Goal: Information Seeking & Learning: Compare options

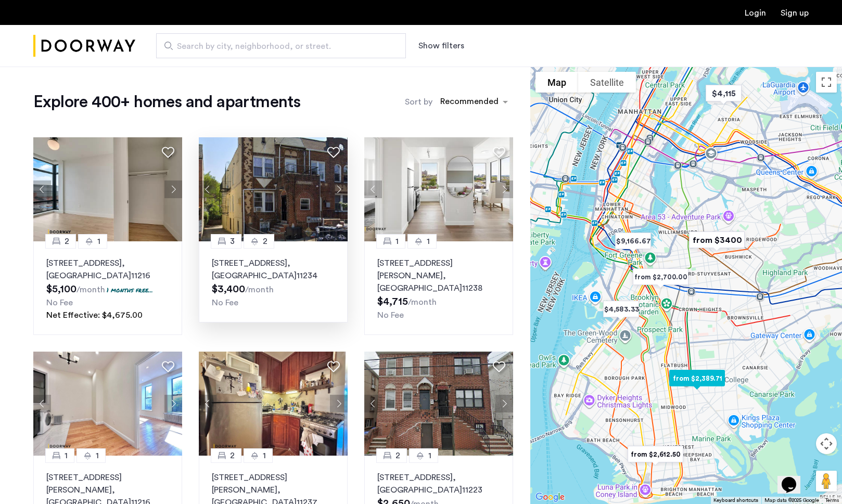
click at [337, 189] on button "Next apartment" at bounding box center [339, 190] width 18 height 18
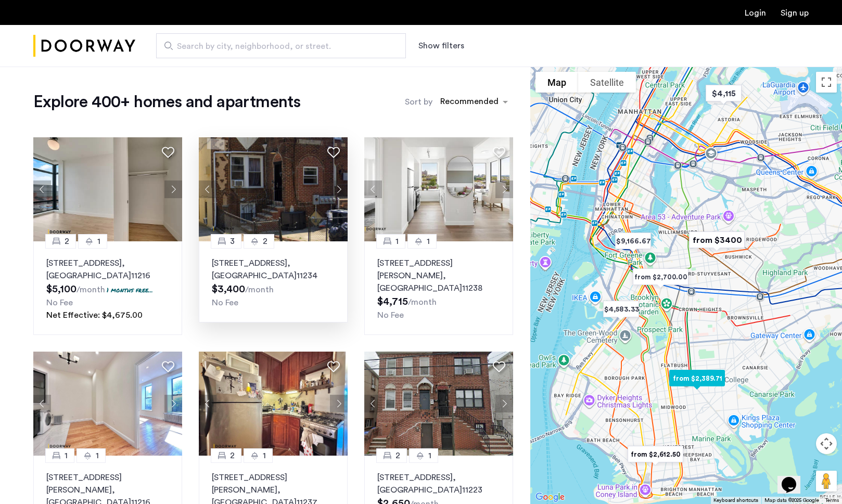
click at [337, 189] on button "Next apartment" at bounding box center [339, 190] width 18 height 18
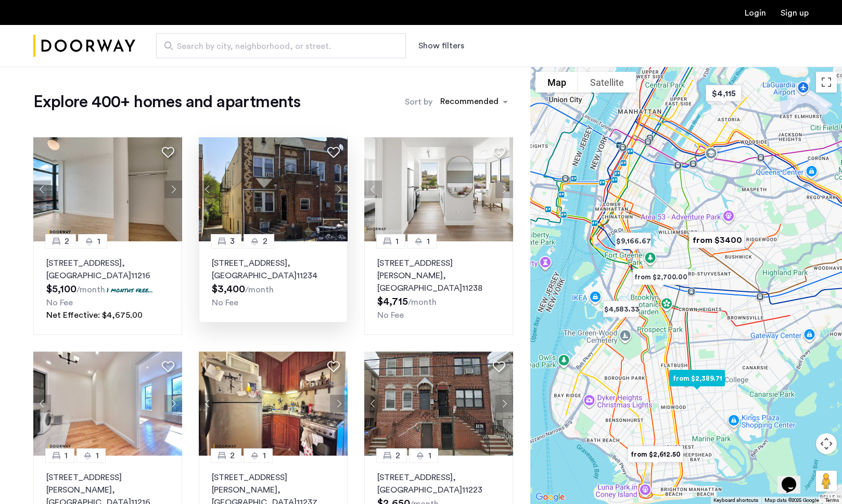
click at [337, 189] on button "Next apartment" at bounding box center [339, 190] width 18 height 18
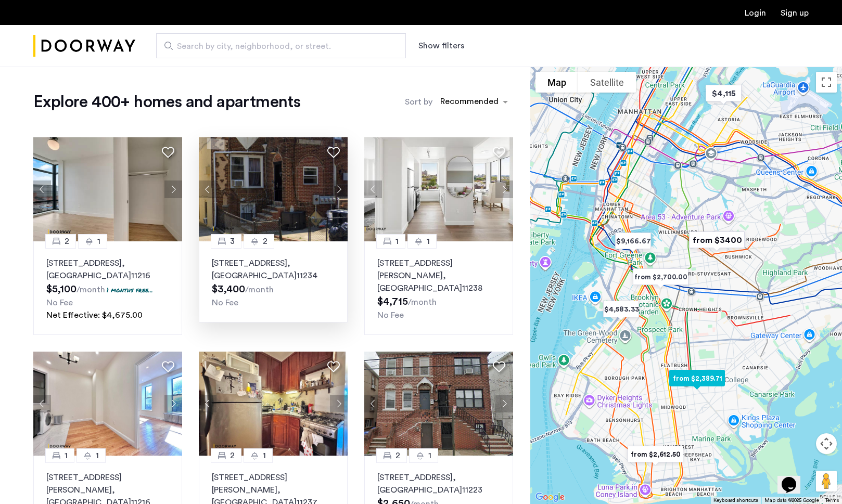
click at [337, 189] on button "Next apartment" at bounding box center [339, 190] width 18 height 18
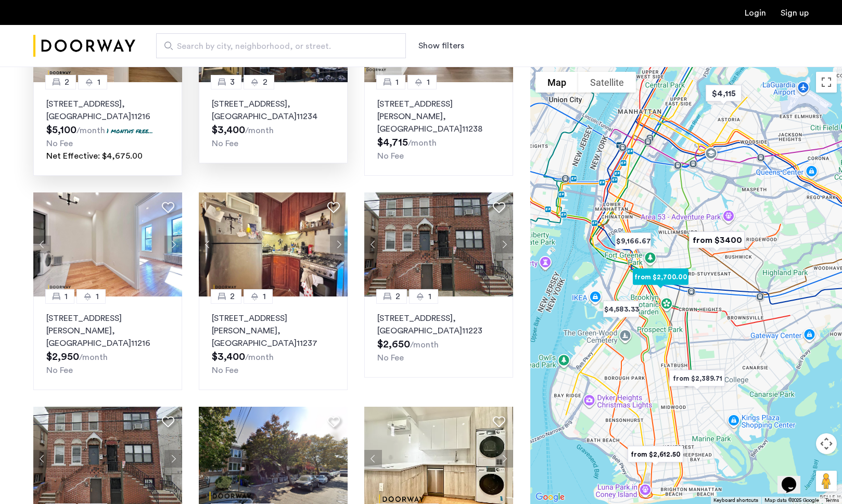
scroll to position [168, 0]
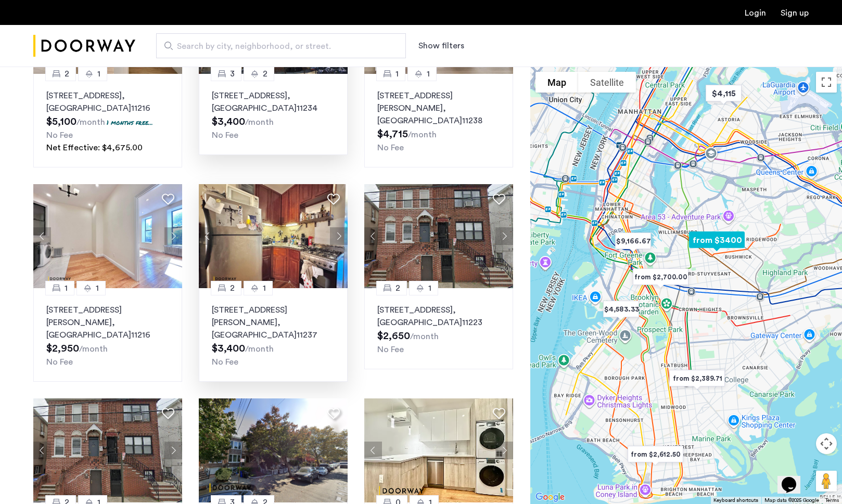
click at [334, 233] on button "Next apartment" at bounding box center [339, 236] width 18 height 18
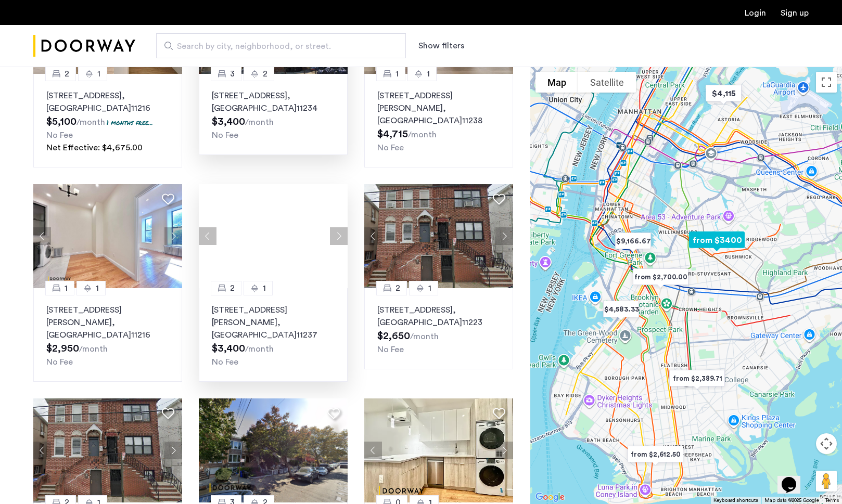
click at [334, 233] on button "Next apartment" at bounding box center [339, 236] width 18 height 18
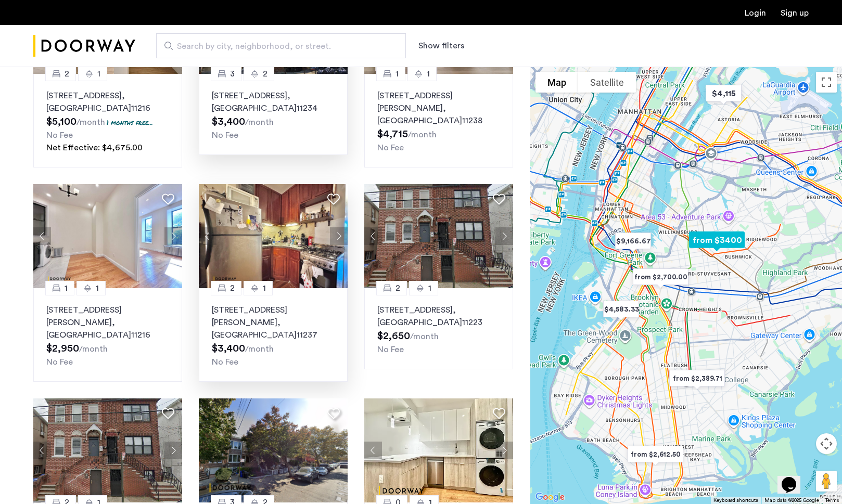
click at [334, 233] on button "Next apartment" at bounding box center [339, 236] width 18 height 18
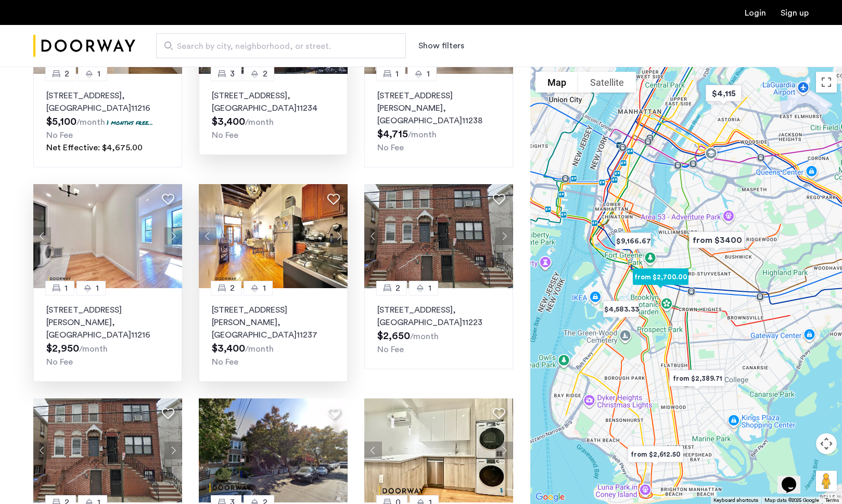
click at [174, 237] on button "Next apartment" at bounding box center [173, 236] width 18 height 18
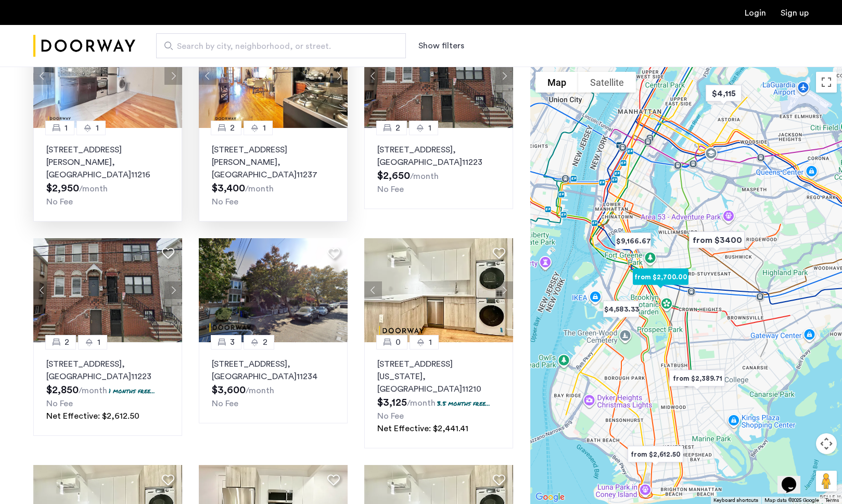
scroll to position [333, 0]
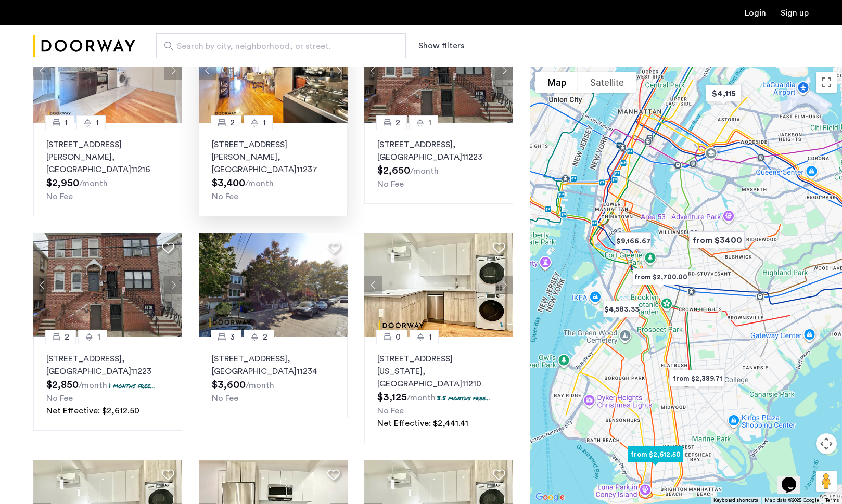
drag, startPoint x: 180, startPoint y: 266, endPoint x: 357, endPoint y: 291, distance: 178.6
click at [357, 291] on div "2 1 11 Herkimer Street, Unit 4A, Brooklyn , NY 11216 $5,100 /month 1 months fre…" at bounding box center [273, 237] width 496 height 882
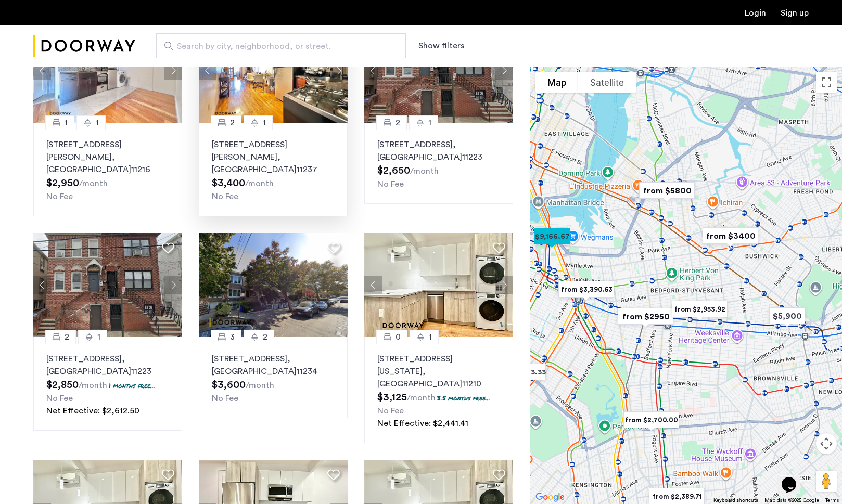
drag, startPoint x: 634, startPoint y: 267, endPoint x: 635, endPoint y: 315, distance: 48.4
click at [635, 315] on div at bounding box center [686, 286] width 312 height 438
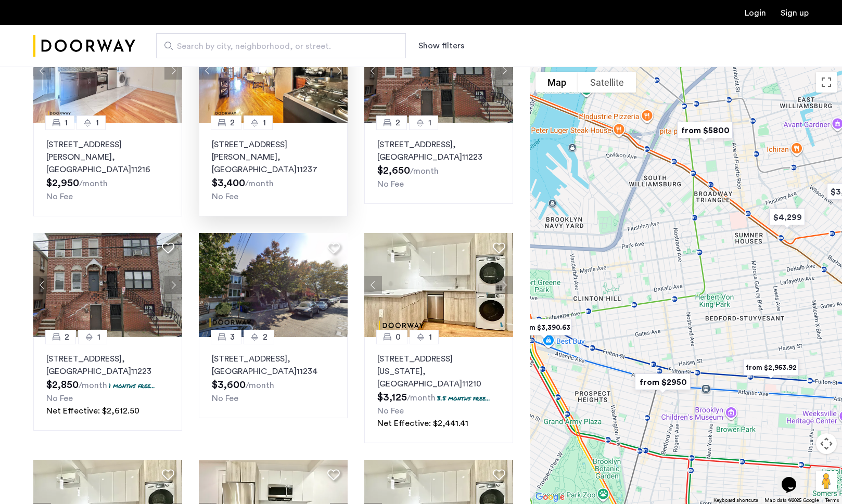
click at [644, 286] on div at bounding box center [686, 286] width 312 height 438
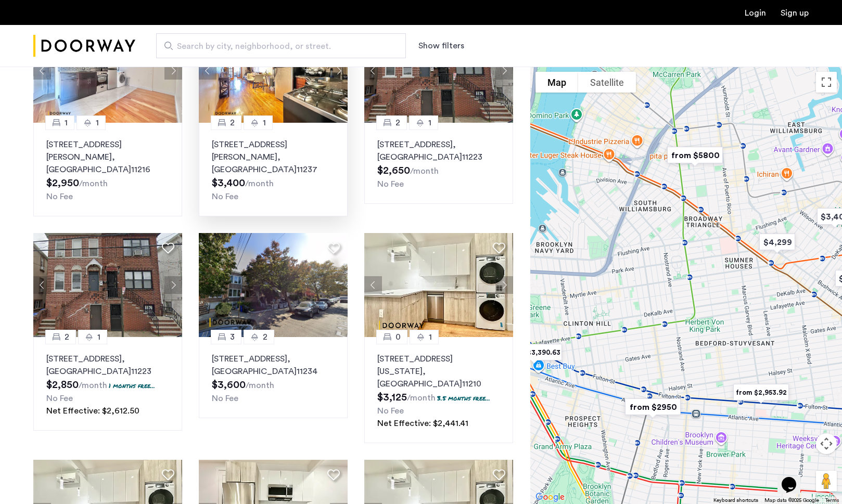
drag, startPoint x: 710, startPoint y: 261, endPoint x: 699, endPoint y: 288, distance: 28.5
click at [699, 288] on div at bounding box center [686, 286] width 312 height 438
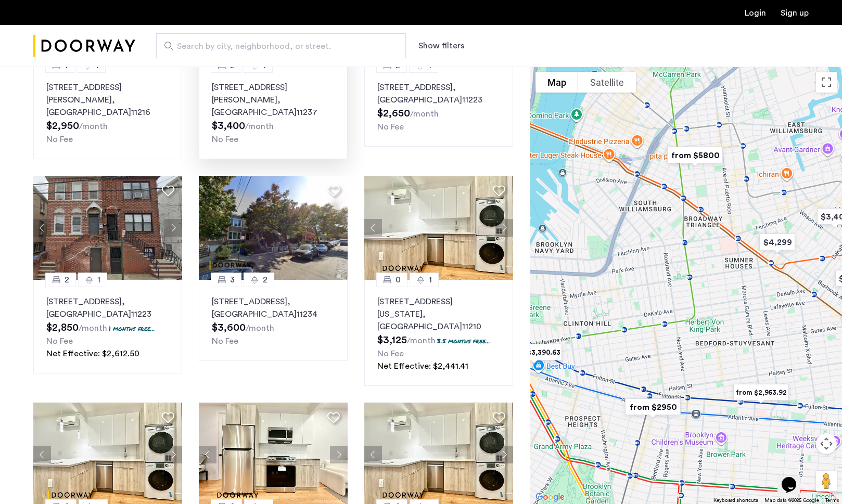
click at [645, 410] on img "from $2950" at bounding box center [652, 407] width 72 height 32
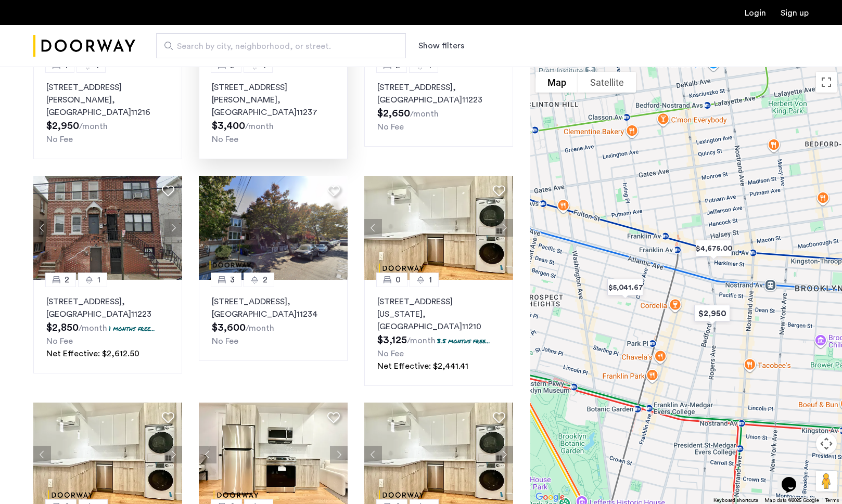
click at [774, 253] on div "To navigate, press the arrow keys." at bounding box center [686, 286] width 312 height 438
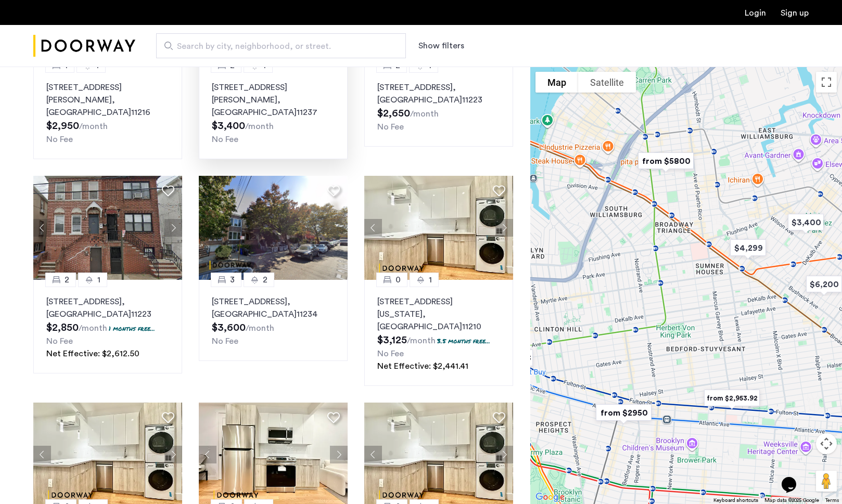
drag, startPoint x: 704, startPoint y: 266, endPoint x: 670, endPoint y: 354, distance: 94.4
click at [670, 354] on div "To navigate, press the arrow keys." at bounding box center [686, 286] width 312 height 438
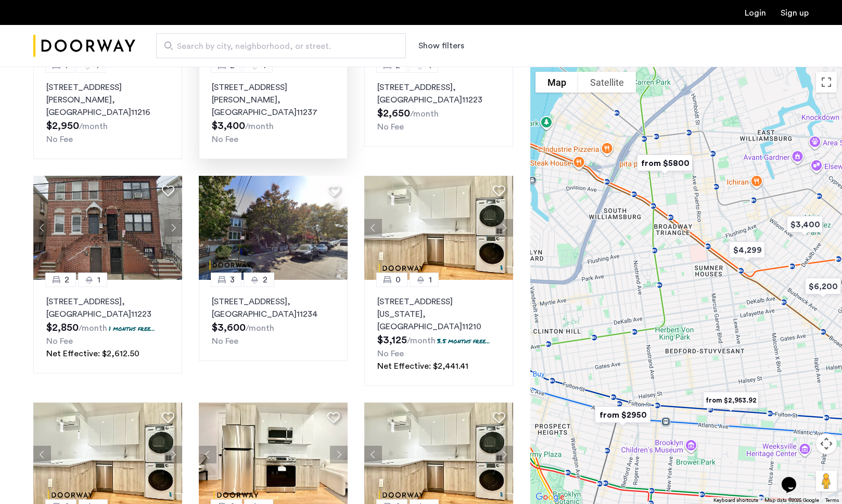
click at [446, 46] on button "Show filters" at bounding box center [441, 46] width 46 height 12
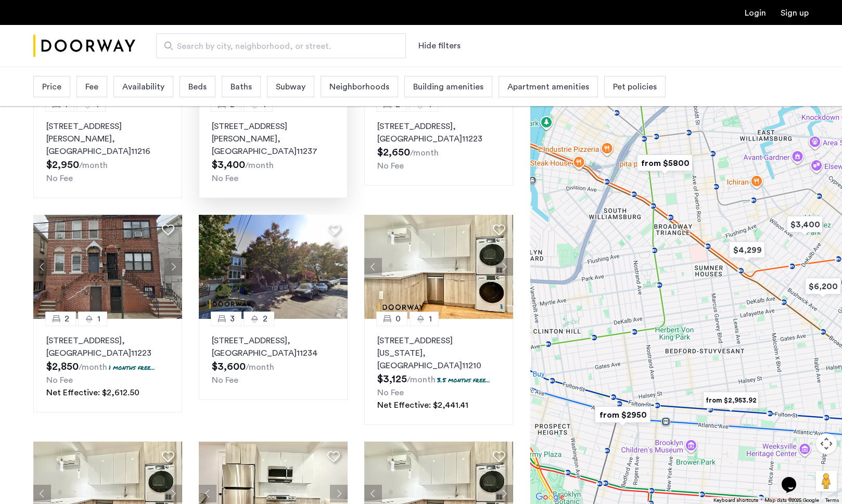
click at [337, 87] on span "Neighborhoods" at bounding box center [359, 87] width 60 height 12
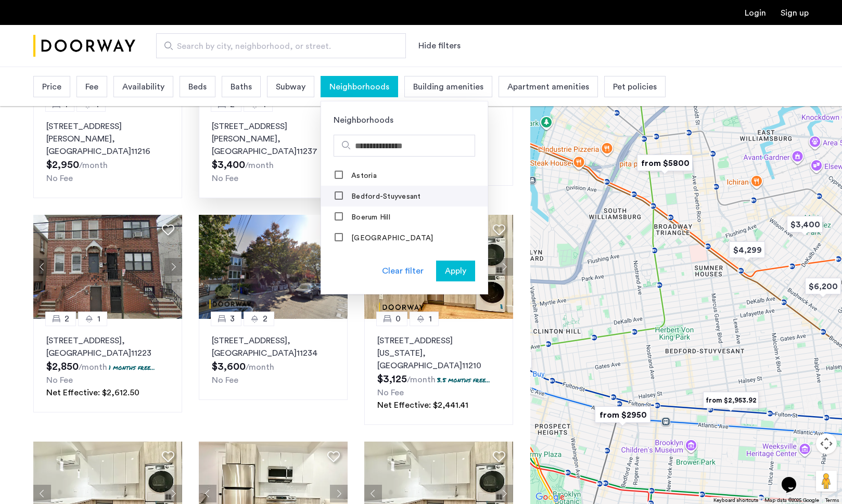
click at [381, 199] on label "Bedford-Stuyvesant" at bounding box center [385, 196] width 72 height 8
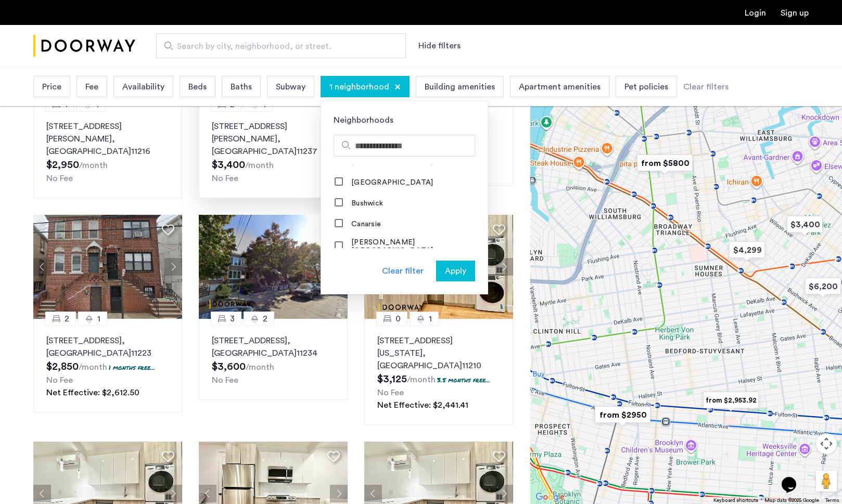
scroll to position [117, 0]
click at [370, 201] on label "Bushwick" at bounding box center [366, 205] width 34 height 8
click at [371, 199] on label "Clinton Hill" at bounding box center [382, 203] width 66 height 8
click at [369, 220] on label "Cobble Hill" at bounding box center [369, 224] width 40 height 8
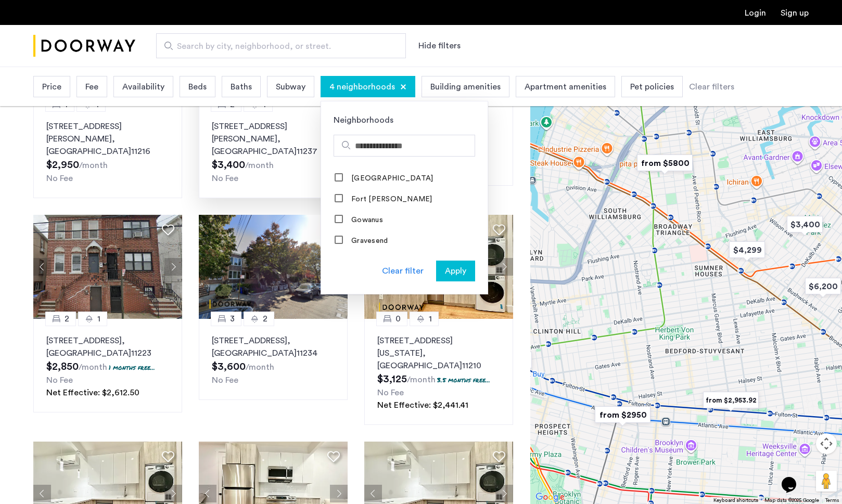
scroll to position [563, 0]
click at [375, 195] on div "Fort Greene" at bounding box center [384, 200] width 99 height 10
click at [332, 189] on mat-checkbox "Greenpoint" at bounding box center [404, 199] width 166 height 21
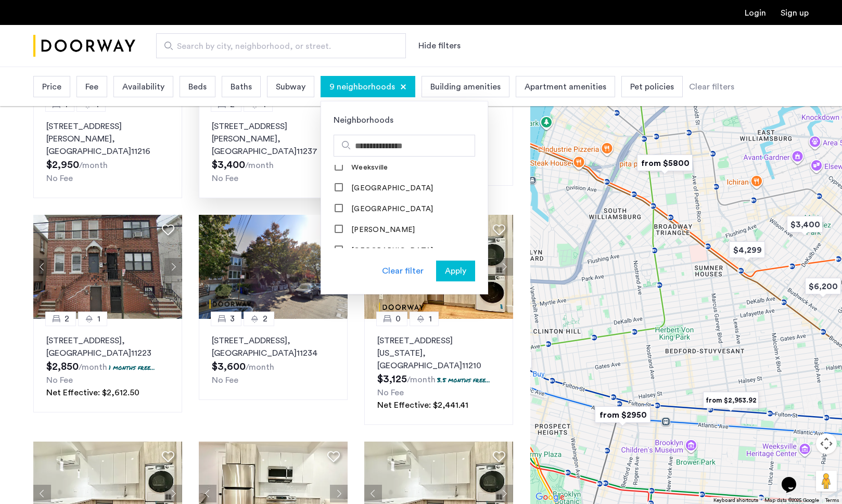
click at [447, 269] on span "Apply" at bounding box center [455, 271] width 21 height 12
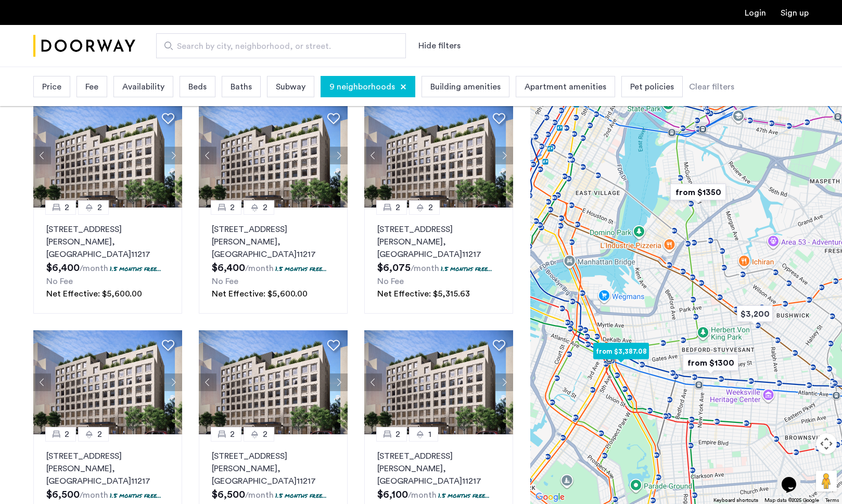
scroll to position [738, 0]
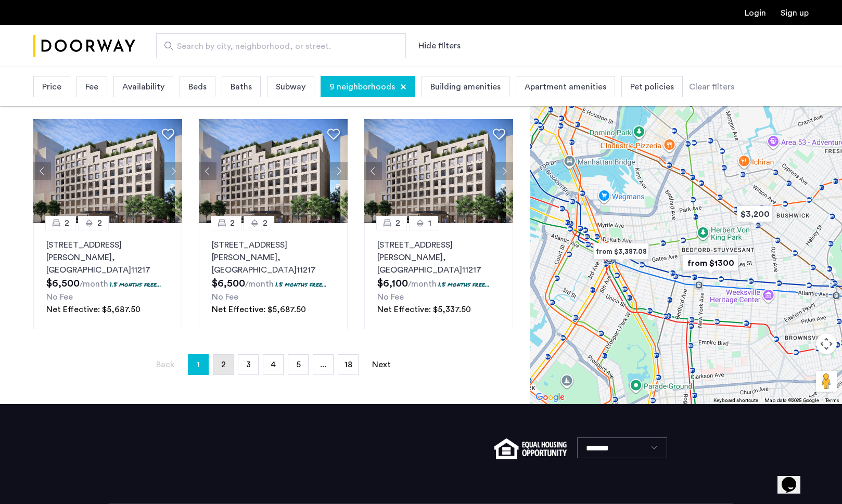
click at [224, 355] on link "page 2" at bounding box center [223, 365] width 20 height 20
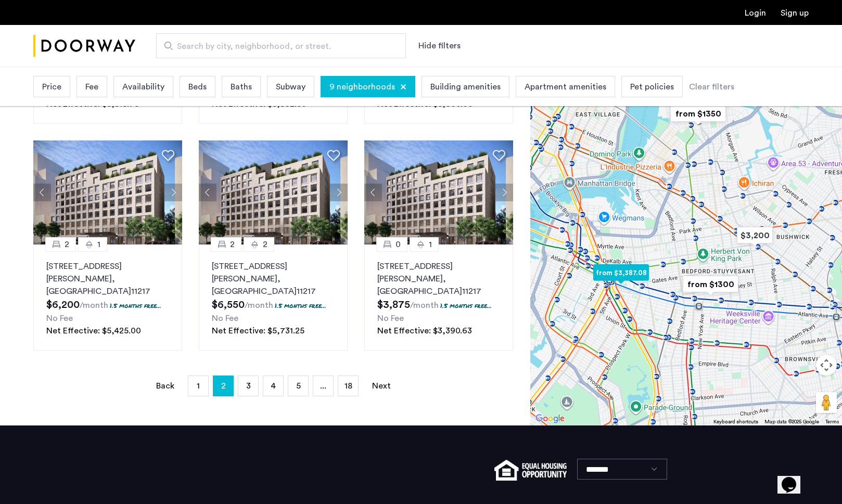
scroll to position [738, 0]
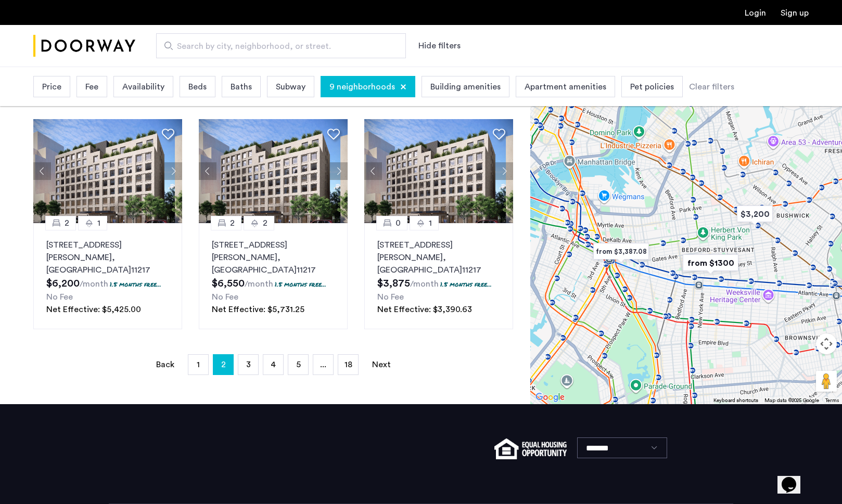
click at [247, 361] on span "3" at bounding box center [248, 365] width 5 height 8
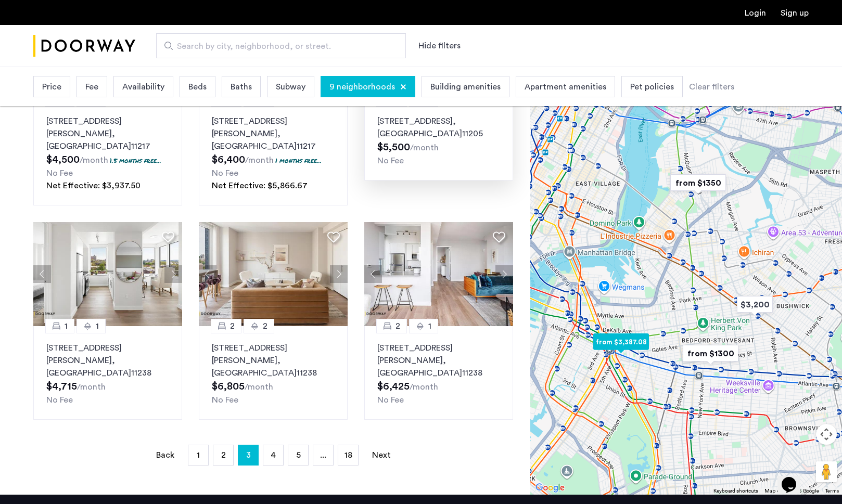
scroll to position [635, 0]
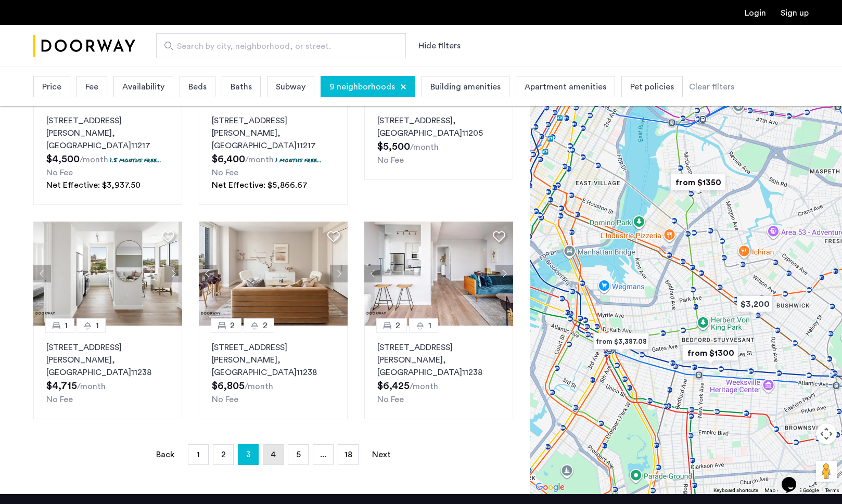
click at [273, 445] on link "page 4" at bounding box center [273, 455] width 20 height 20
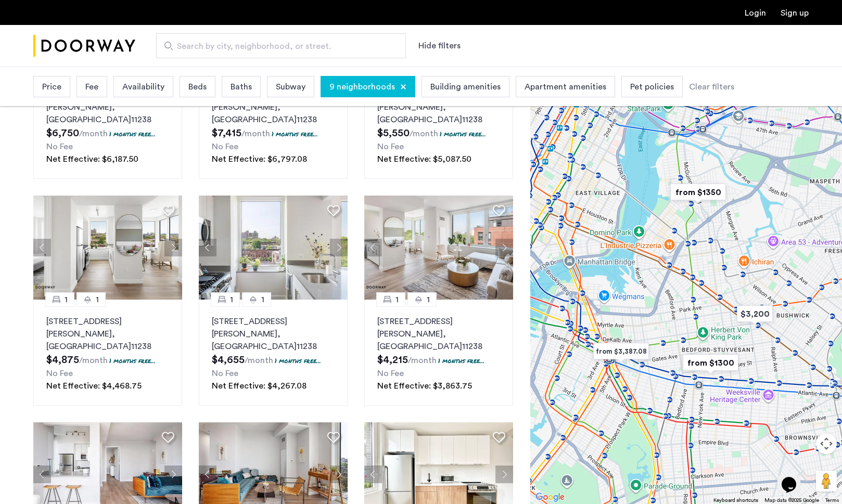
scroll to position [208, 0]
click at [505, 238] on button "Next apartment" at bounding box center [504, 247] width 18 height 18
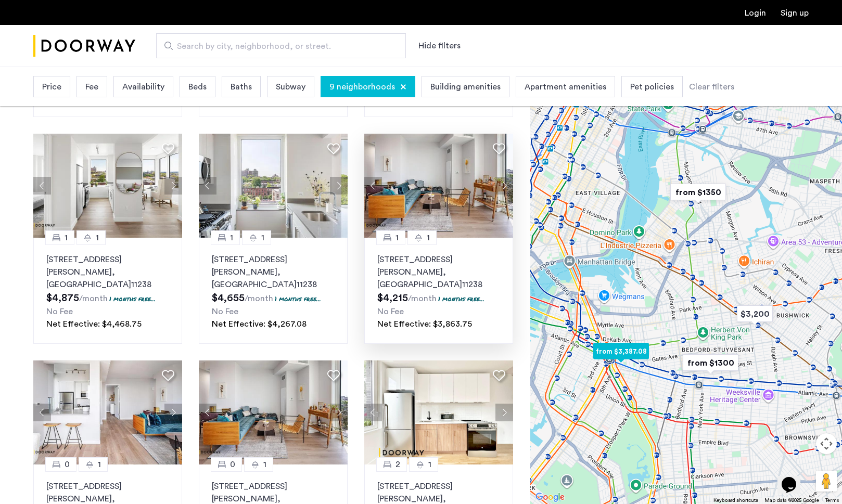
scroll to position [240, 0]
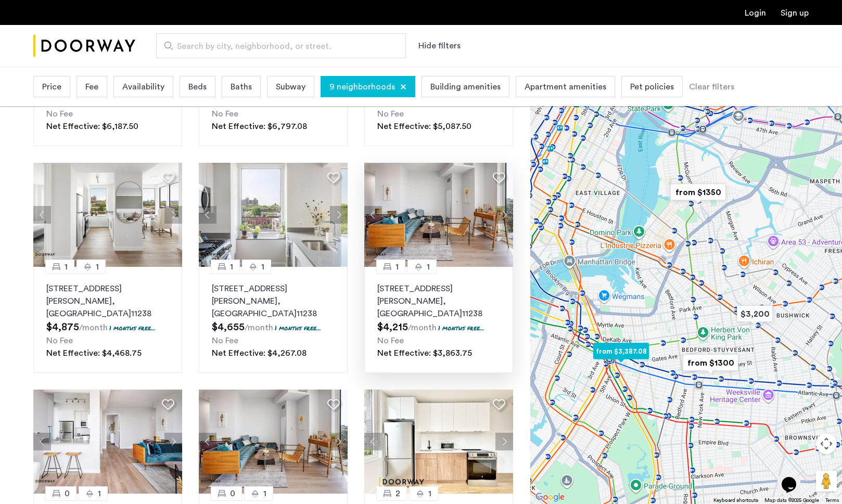
click at [501, 206] on button "Next apartment" at bounding box center [504, 215] width 18 height 18
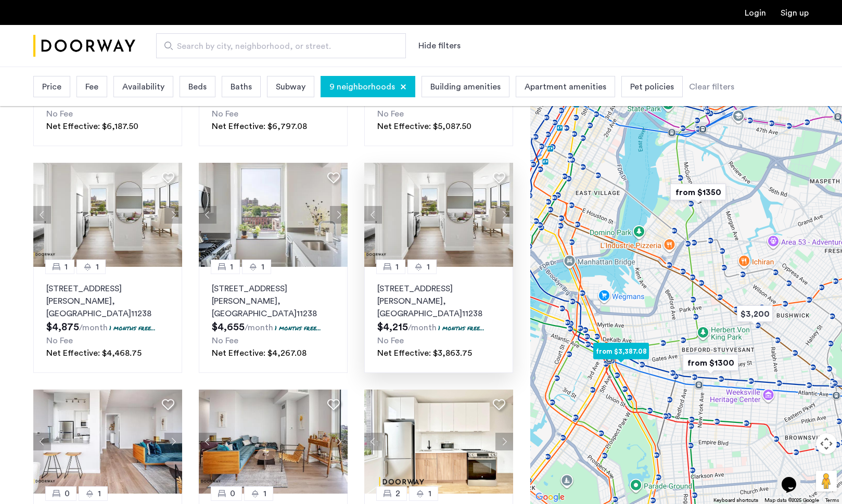
click at [501, 206] on button "Next apartment" at bounding box center [504, 215] width 18 height 18
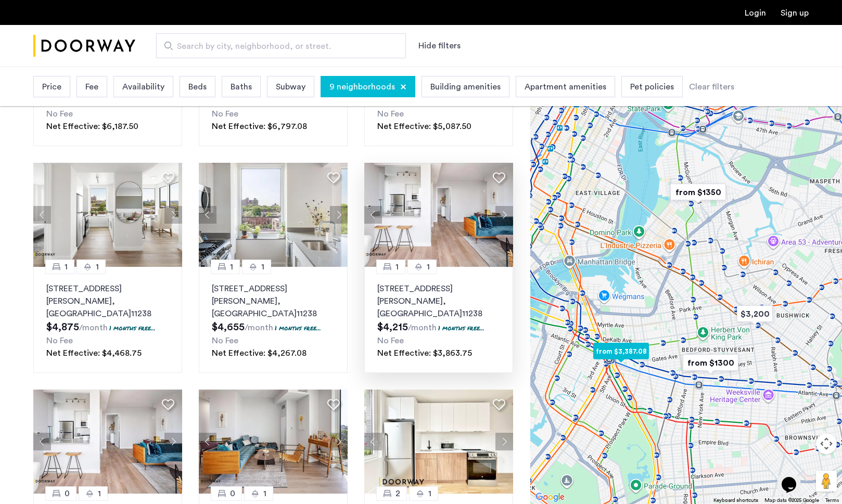
click at [433, 236] on img at bounding box center [438, 215] width 149 height 104
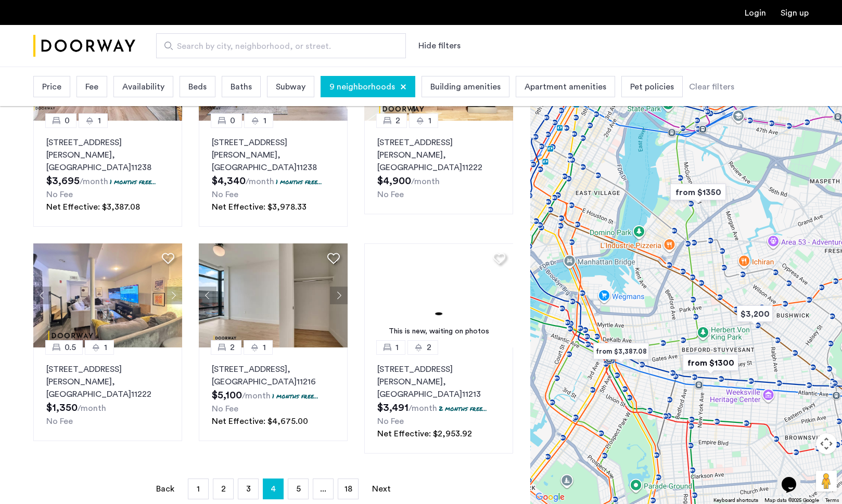
scroll to position [614, 0]
click at [298, 484] on span "5" at bounding box center [298, 488] width 5 height 8
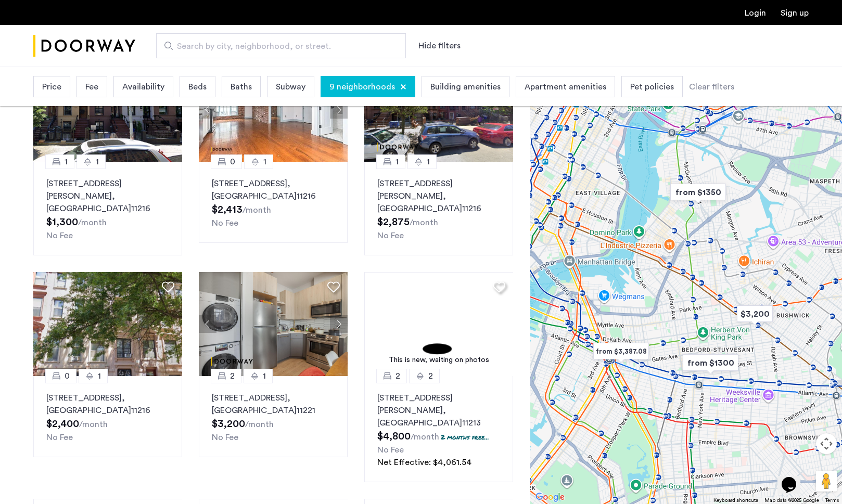
scroll to position [347, 0]
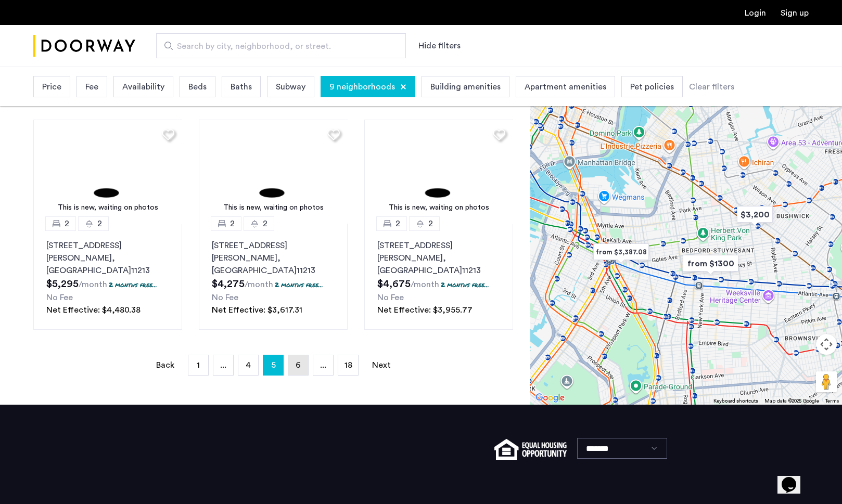
click at [304, 355] on link "page 6" at bounding box center [298, 365] width 20 height 20
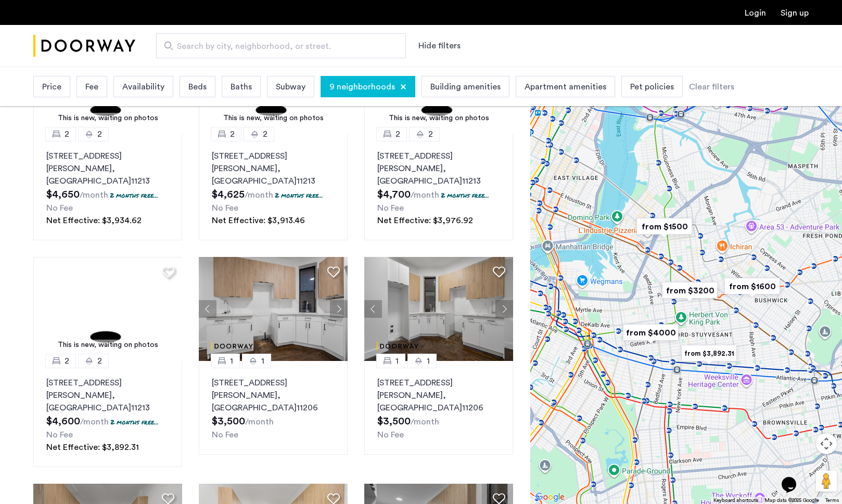
scroll to position [149, 0]
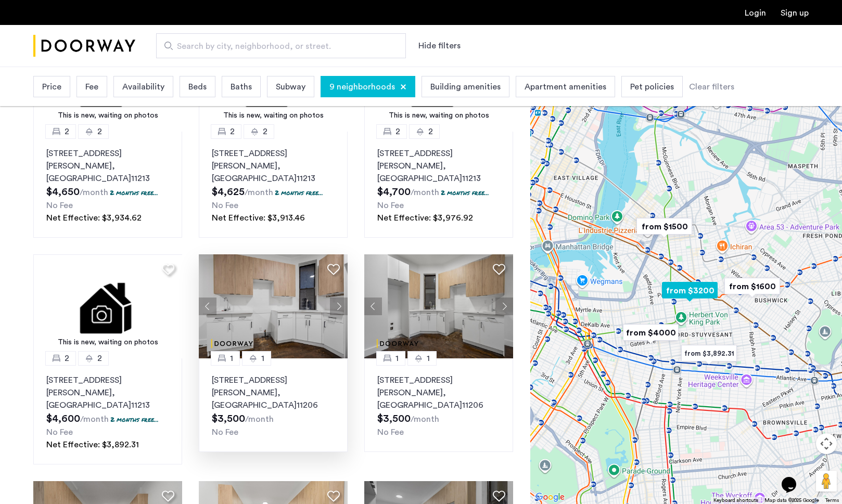
click at [344, 298] on button "Next apartment" at bounding box center [339, 307] width 18 height 18
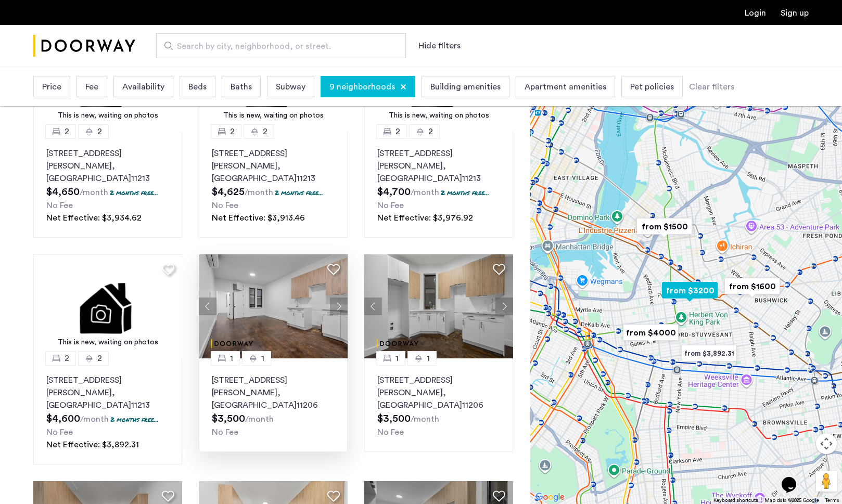
click at [343, 298] on button "Next apartment" at bounding box center [339, 307] width 18 height 18
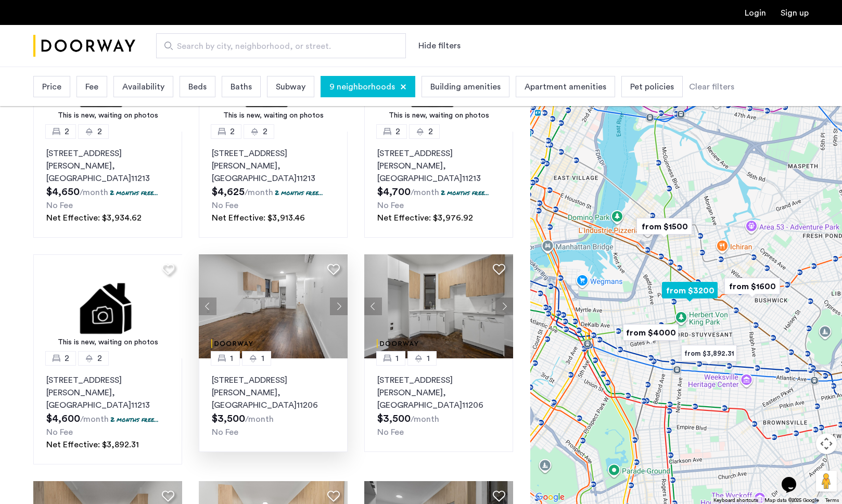
click at [343, 298] on button "Next apartment" at bounding box center [339, 307] width 18 height 18
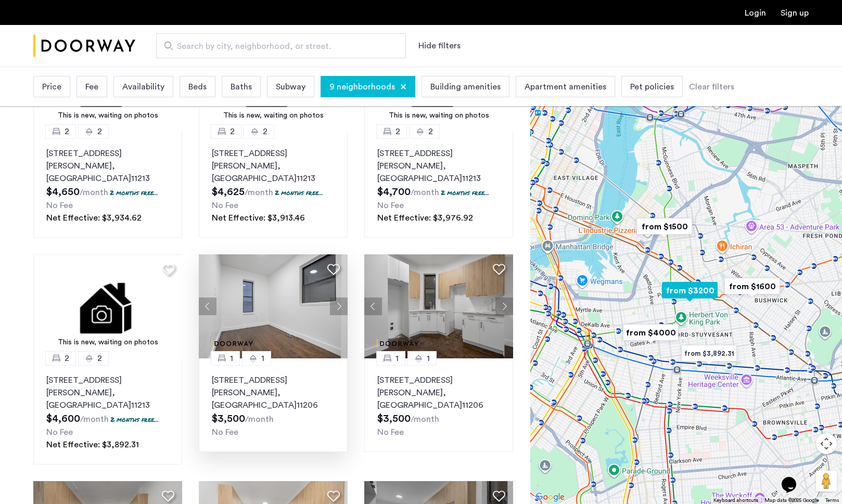
click at [343, 298] on button "Next apartment" at bounding box center [339, 307] width 18 height 18
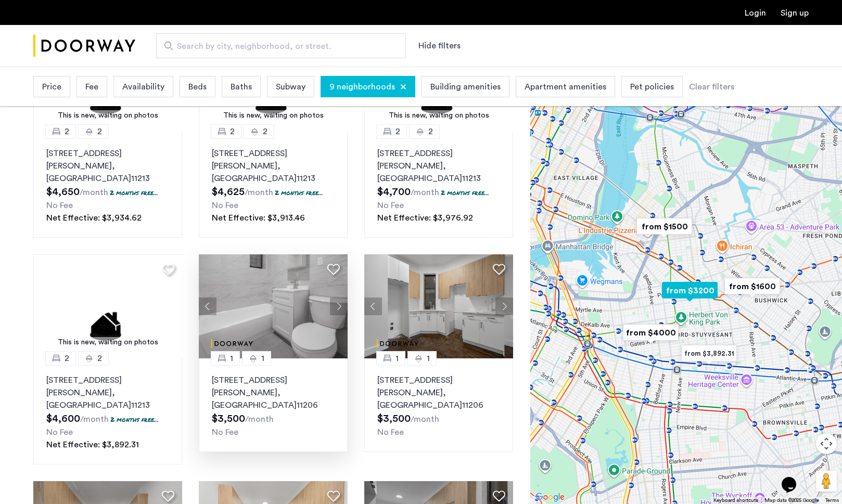
click at [343, 298] on button "Next apartment" at bounding box center [339, 307] width 18 height 18
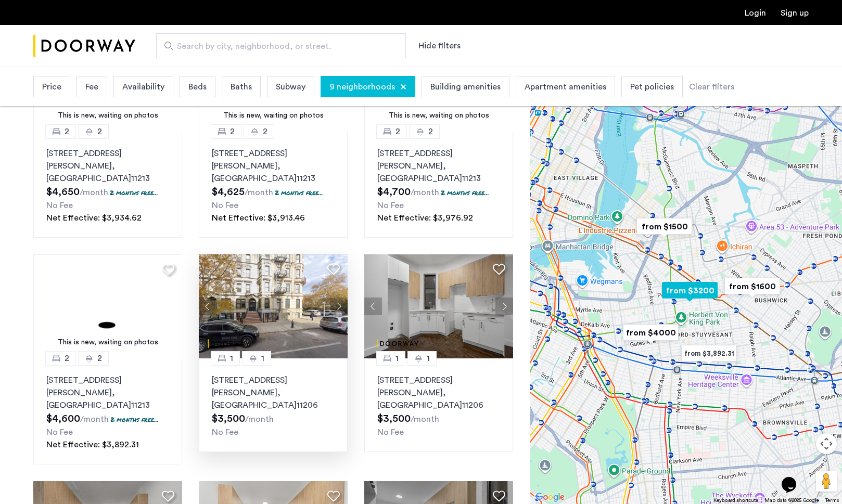
click at [343, 298] on button "Next apartment" at bounding box center [339, 307] width 18 height 18
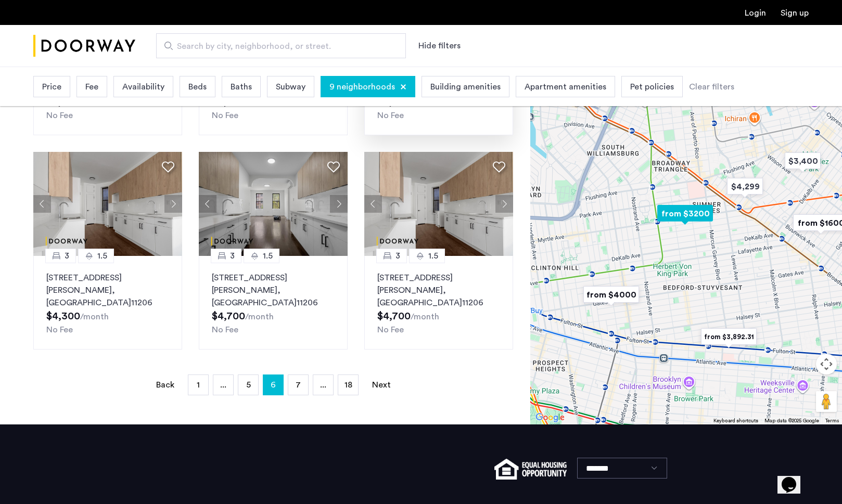
scroll to position [697, 0]
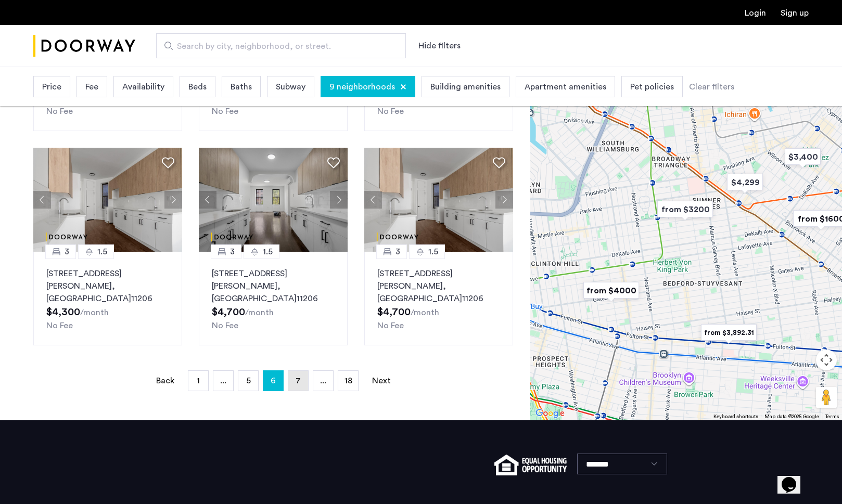
click at [298, 371] on link "page 7" at bounding box center [298, 381] width 20 height 20
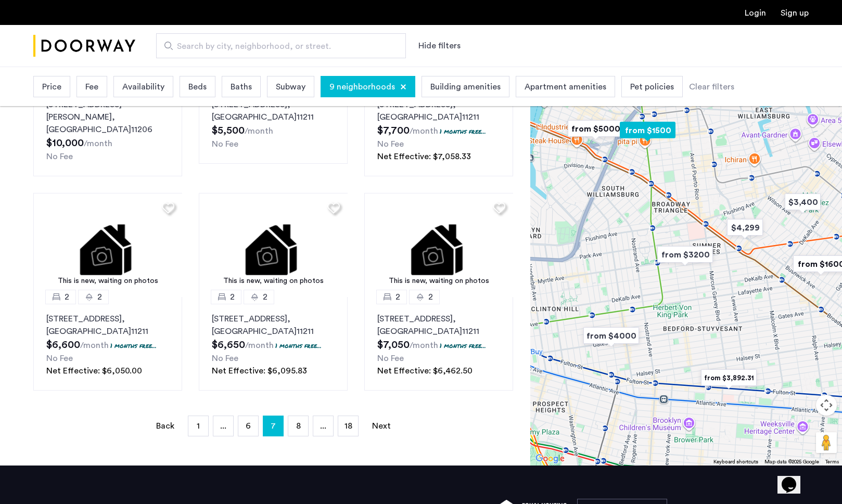
scroll to position [616, 0]
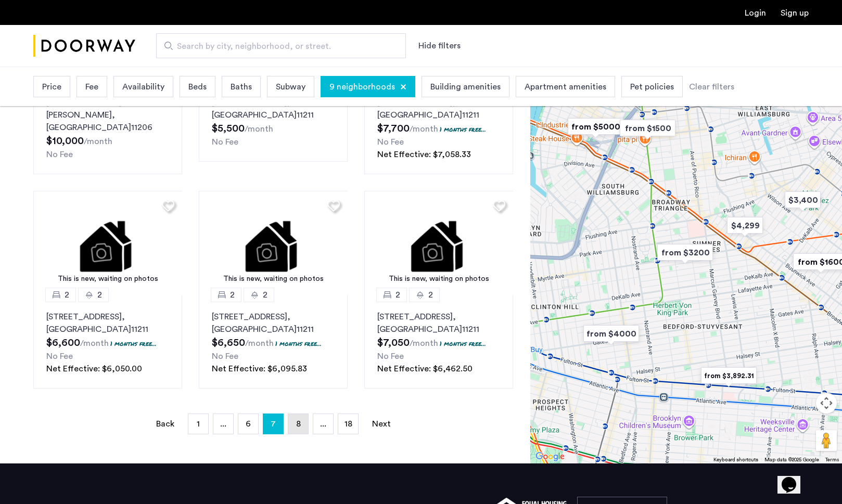
click at [296, 420] on span "8" at bounding box center [298, 424] width 5 height 8
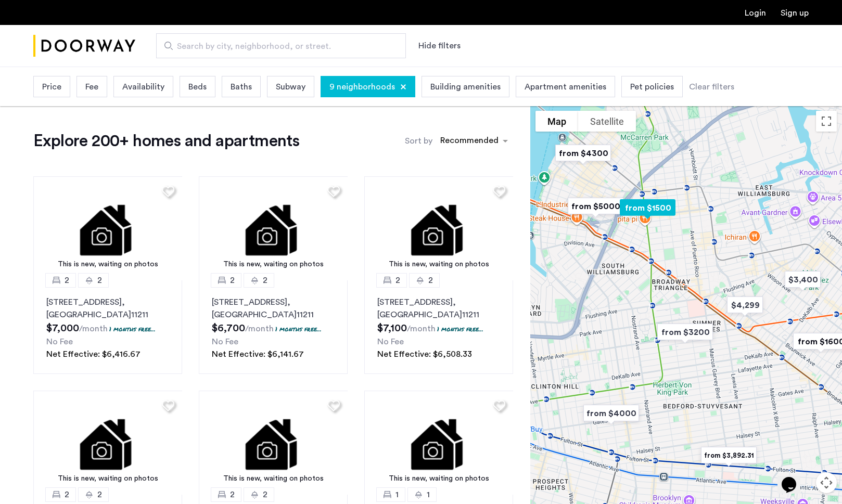
click at [296, 408] on img at bounding box center [273, 443] width 149 height 104
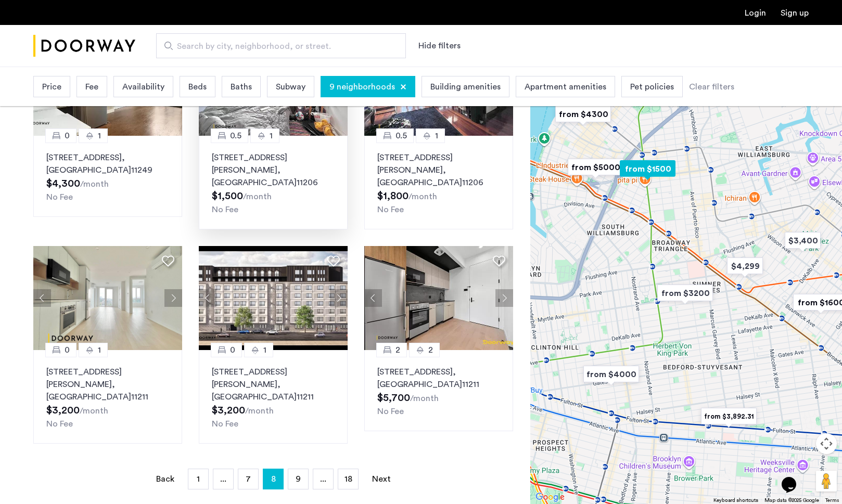
scroll to position [572, 0]
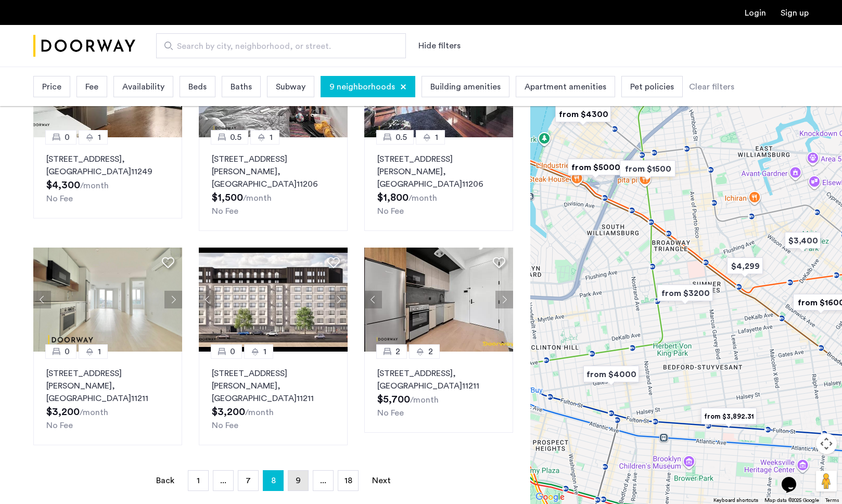
click at [301, 471] on link "page 9" at bounding box center [298, 481] width 20 height 20
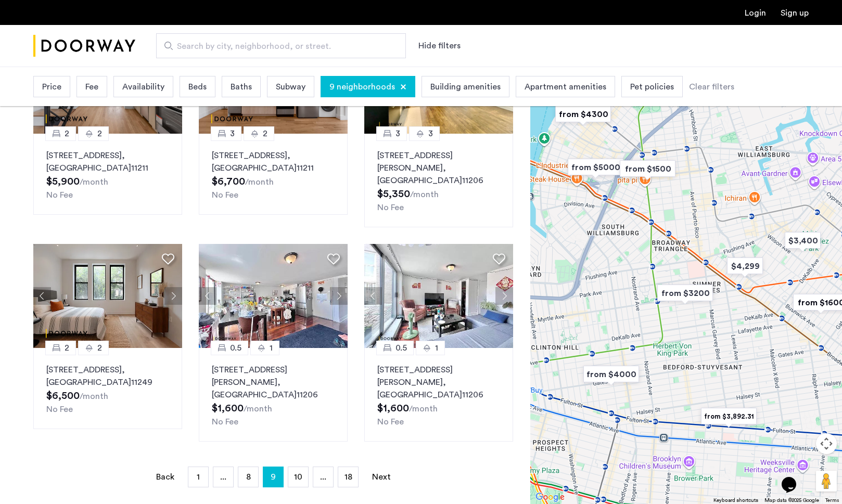
scroll to position [587, 0]
click at [301, 473] on span "10" at bounding box center [298, 477] width 8 height 8
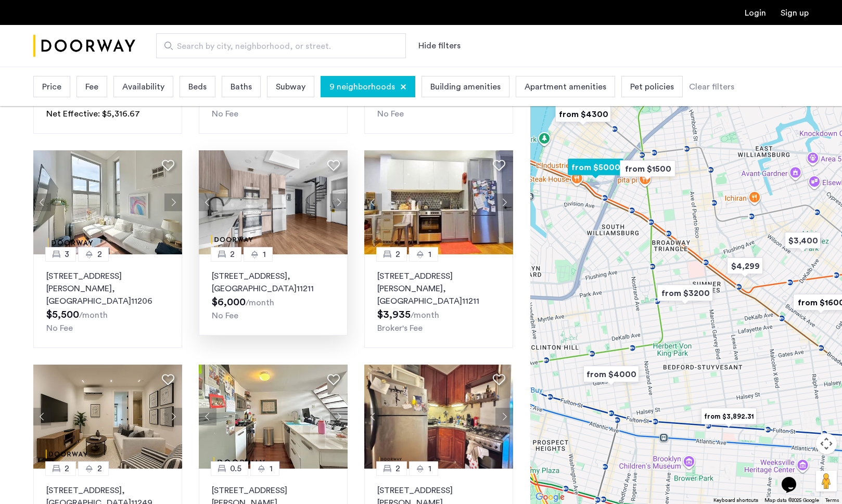
scroll to position [241, 0]
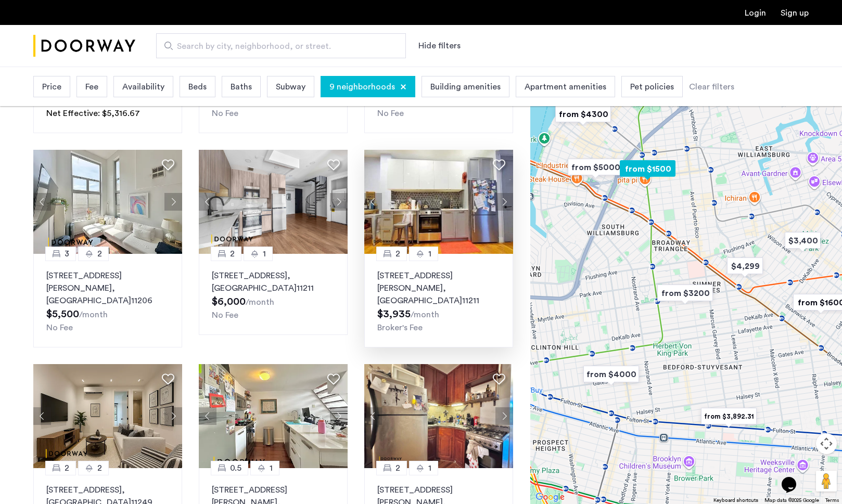
click at [501, 200] on button "Next apartment" at bounding box center [504, 202] width 18 height 18
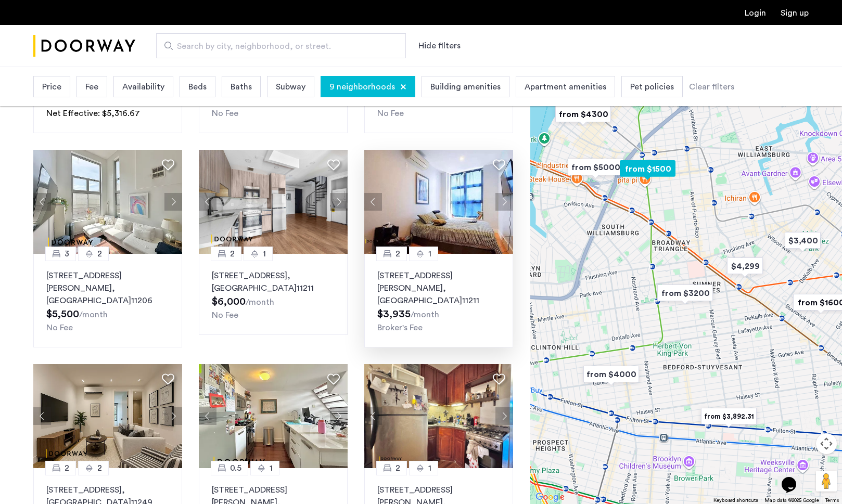
click at [501, 200] on button "Next apartment" at bounding box center [504, 202] width 18 height 18
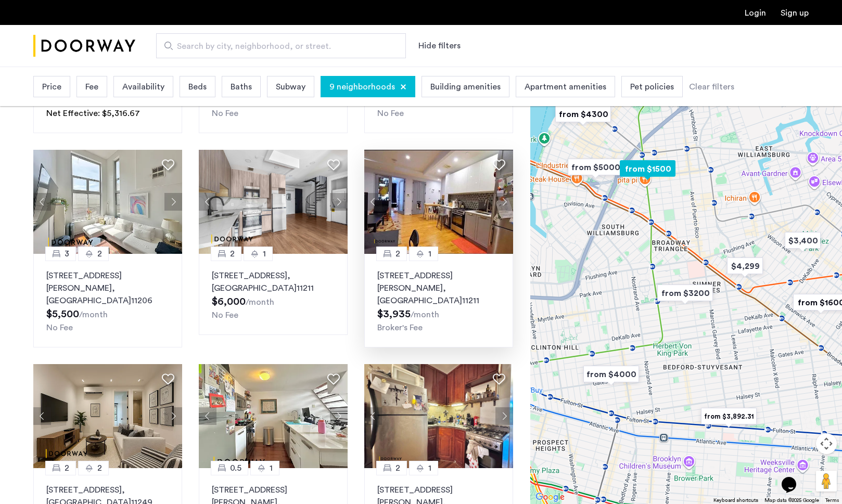
click at [501, 200] on button "Next apartment" at bounding box center [504, 202] width 18 height 18
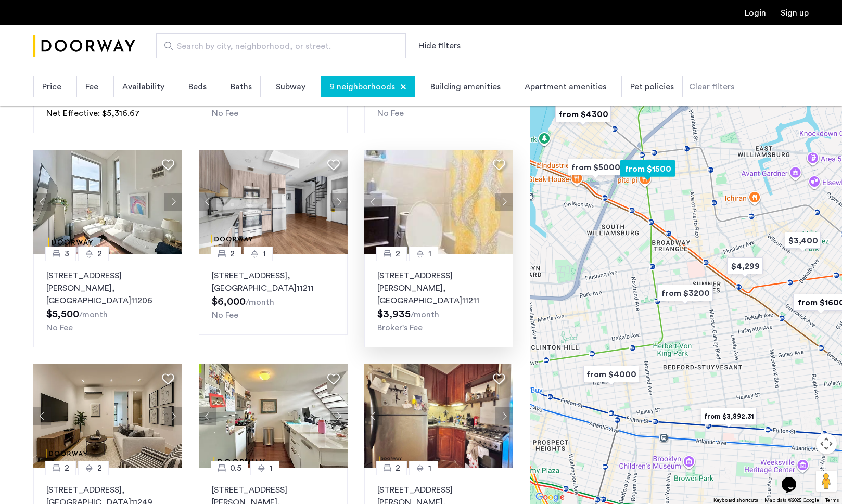
click at [501, 200] on button "Next apartment" at bounding box center [504, 202] width 18 height 18
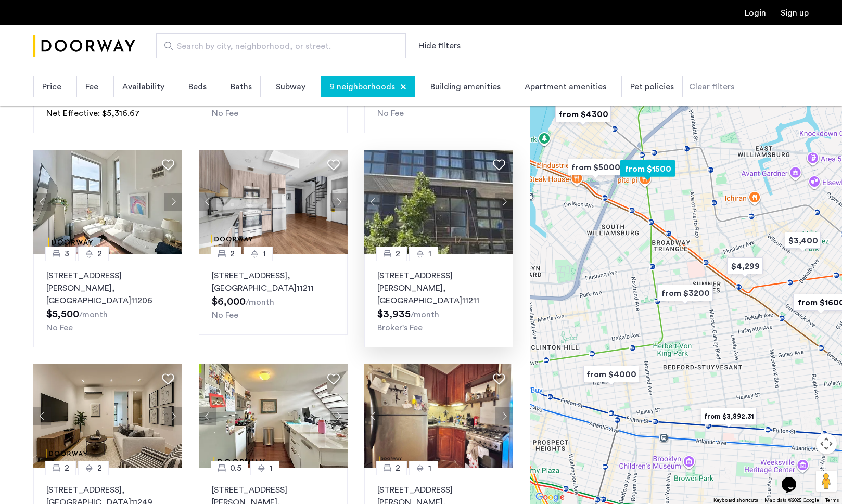
click at [501, 200] on button "Next apartment" at bounding box center [504, 202] width 18 height 18
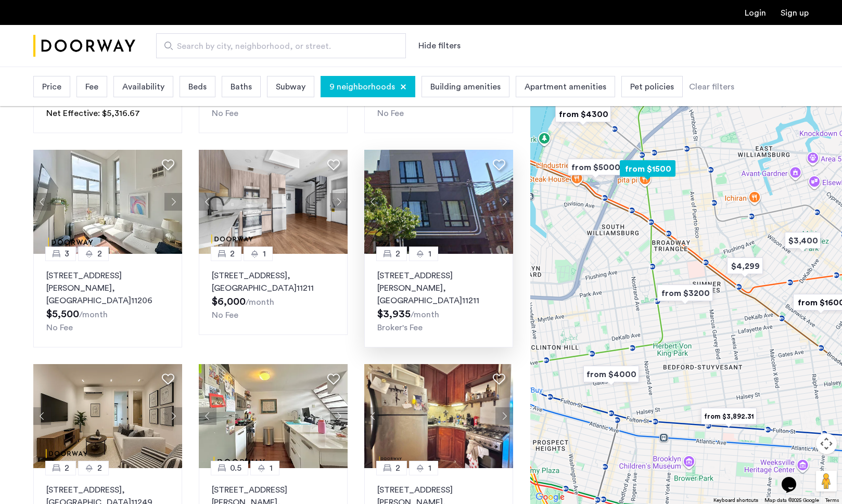
click at [501, 200] on button "Next apartment" at bounding box center [504, 202] width 18 height 18
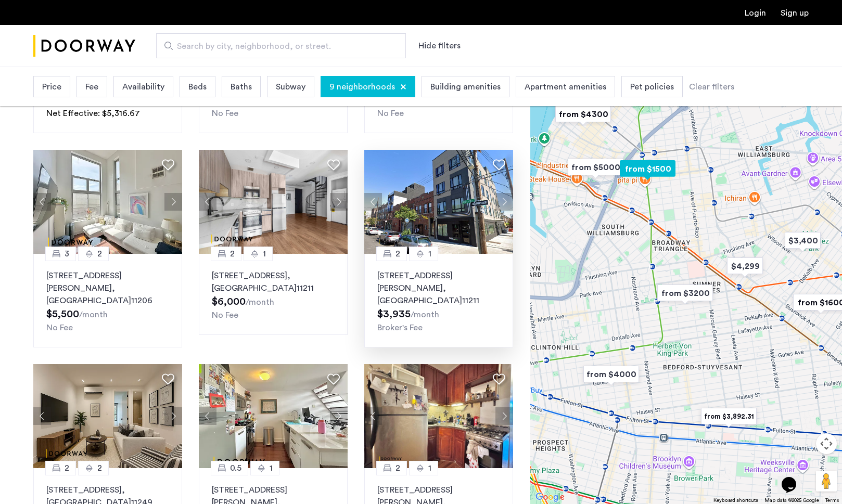
click at [501, 200] on button "Next apartment" at bounding box center [504, 202] width 18 height 18
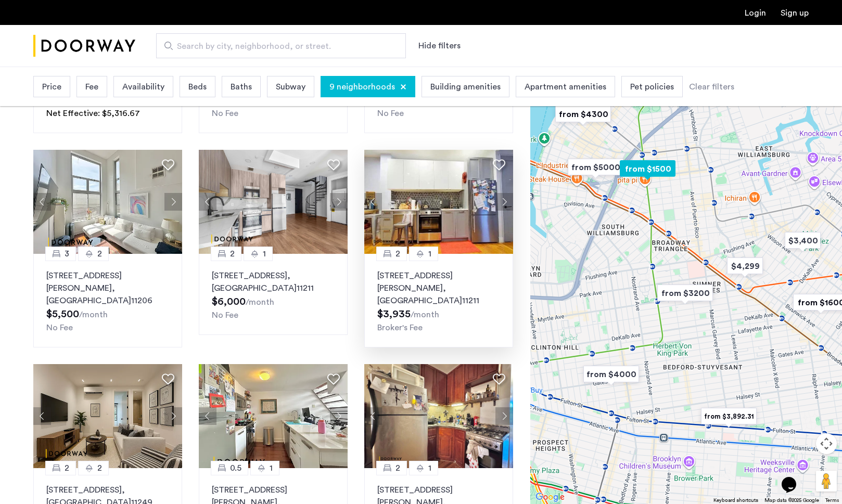
click at [454, 238] on img at bounding box center [438, 202] width 149 height 104
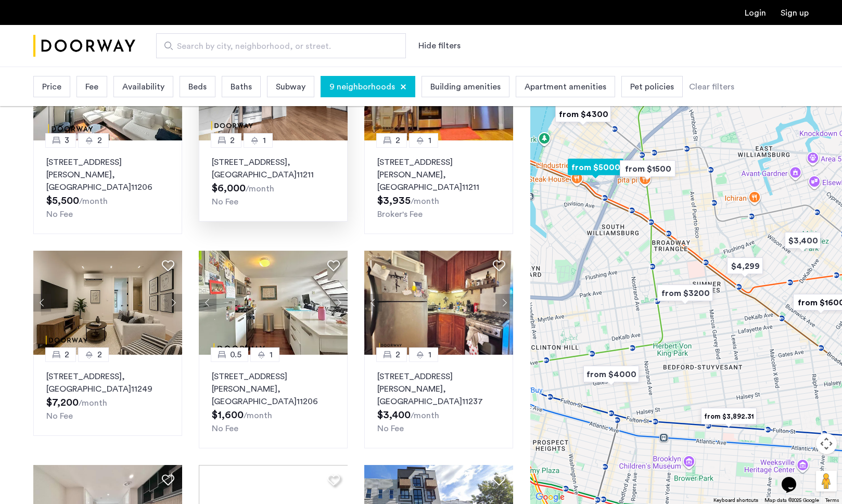
scroll to position [355, 0]
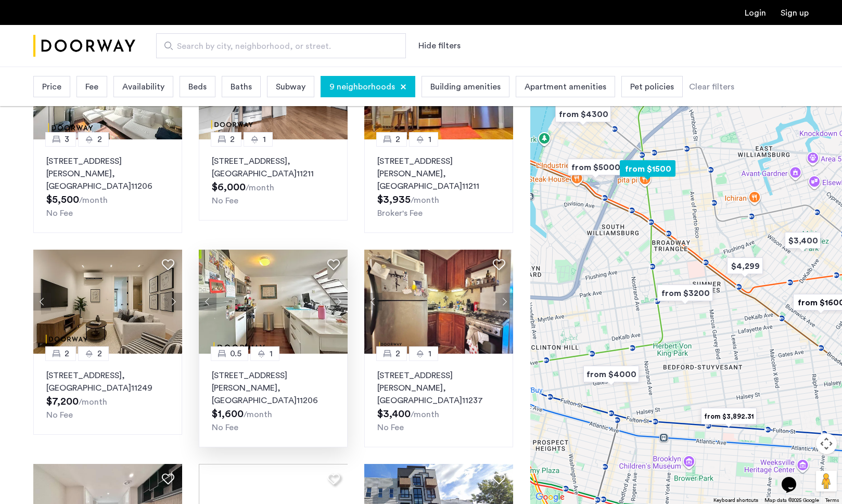
click at [338, 293] on button "Next apartment" at bounding box center [339, 302] width 18 height 18
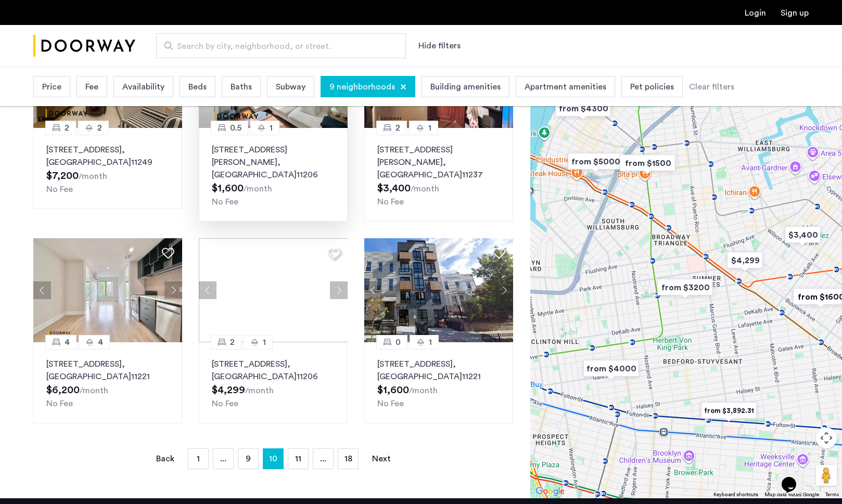
scroll to position [583, 0]
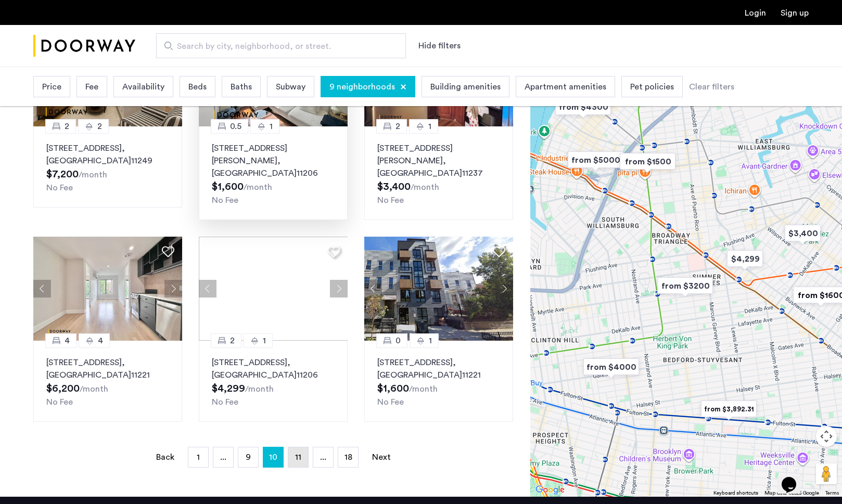
click at [302, 447] on link "page 11" at bounding box center [298, 457] width 20 height 20
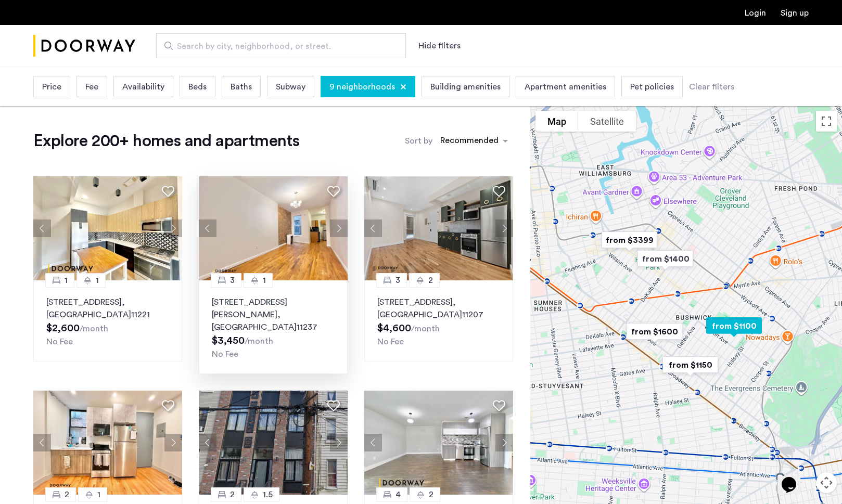
click at [340, 231] on button "Next apartment" at bounding box center [339, 229] width 18 height 18
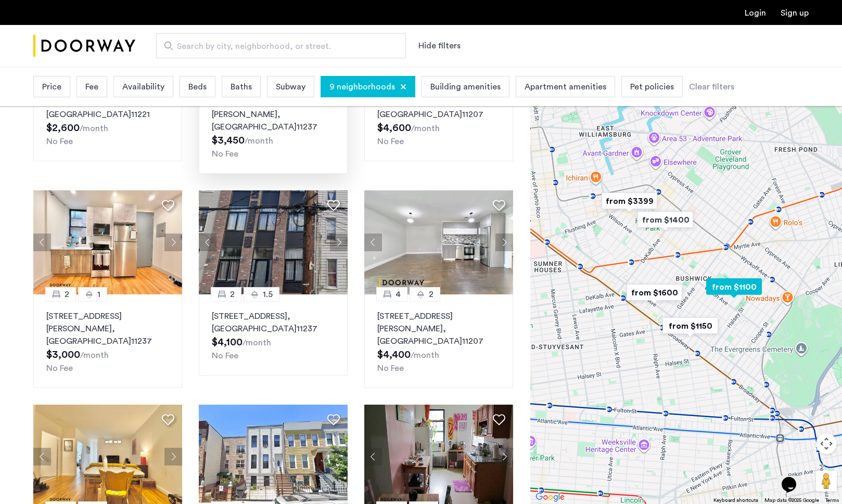
scroll to position [202, 0]
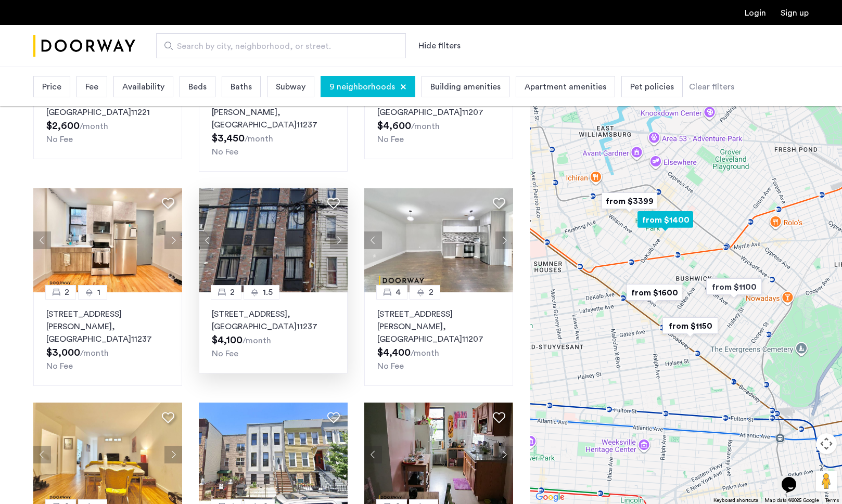
click at [340, 231] on button "Next apartment" at bounding box center [339, 240] width 18 height 18
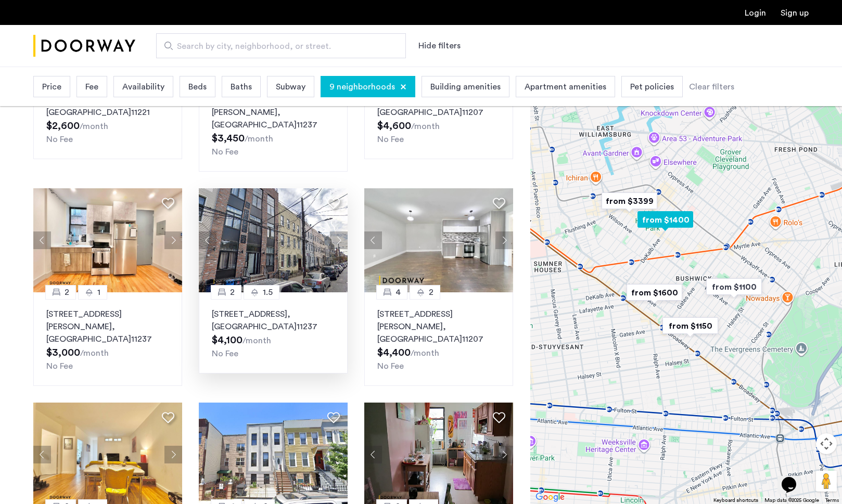
click at [339, 231] on button "Next apartment" at bounding box center [339, 240] width 18 height 18
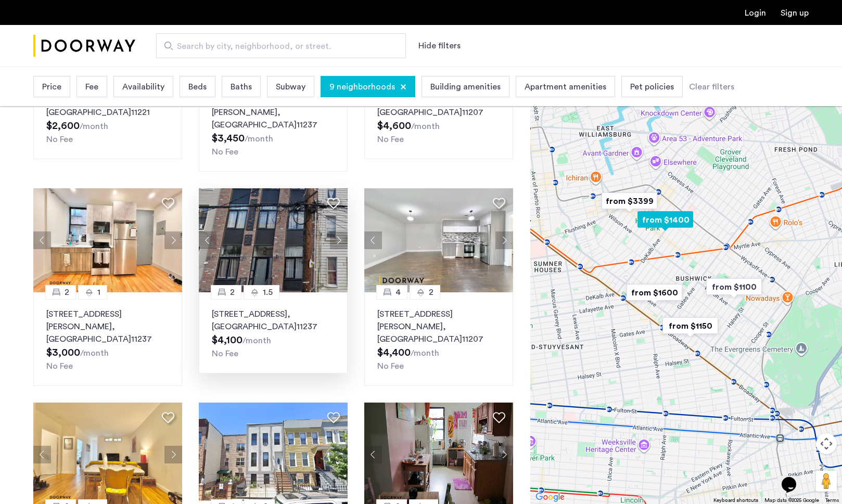
click at [339, 231] on button "Next apartment" at bounding box center [339, 240] width 18 height 18
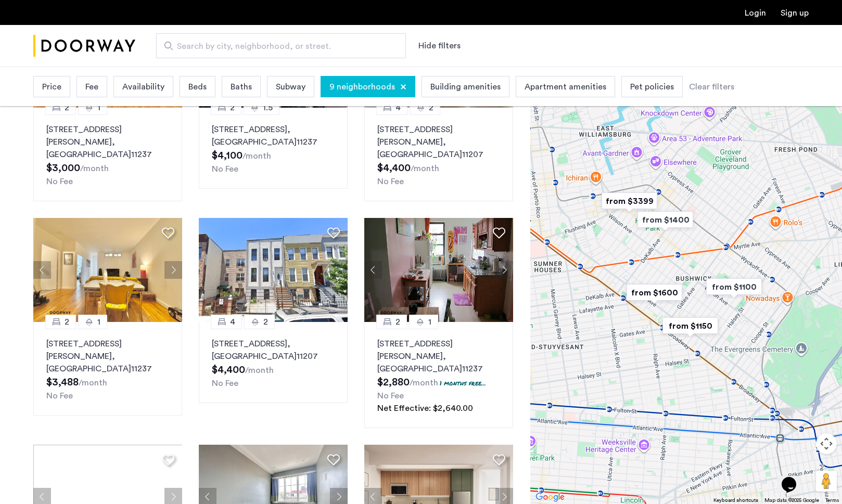
scroll to position [388, 0]
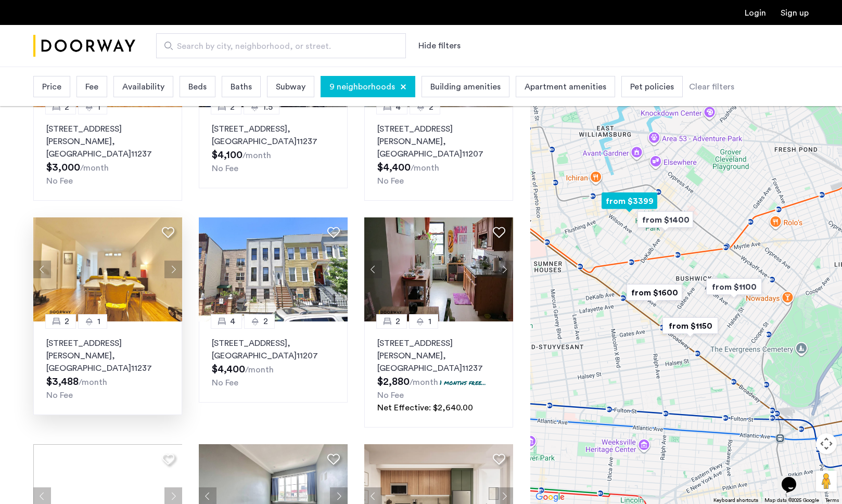
click at [178, 261] on button "Next apartment" at bounding box center [173, 270] width 18 height 18
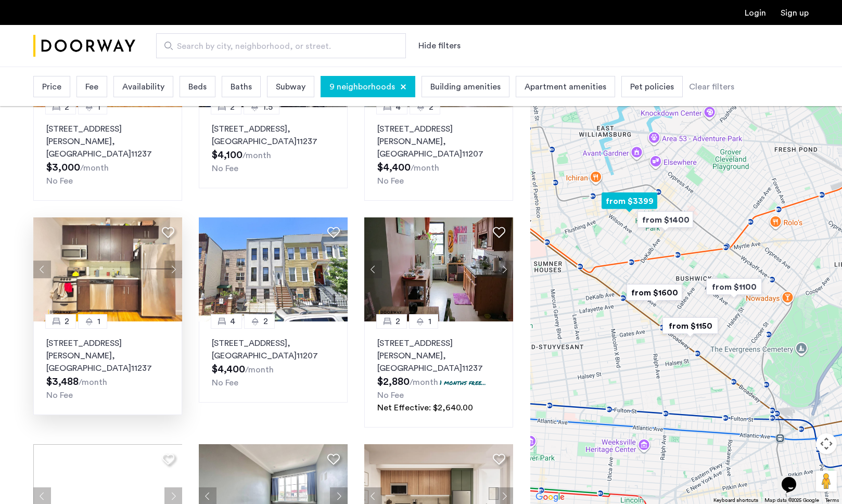
click at [178, 261] on button "Next apartment" at bounding box center [173, 270] width 18 height 18
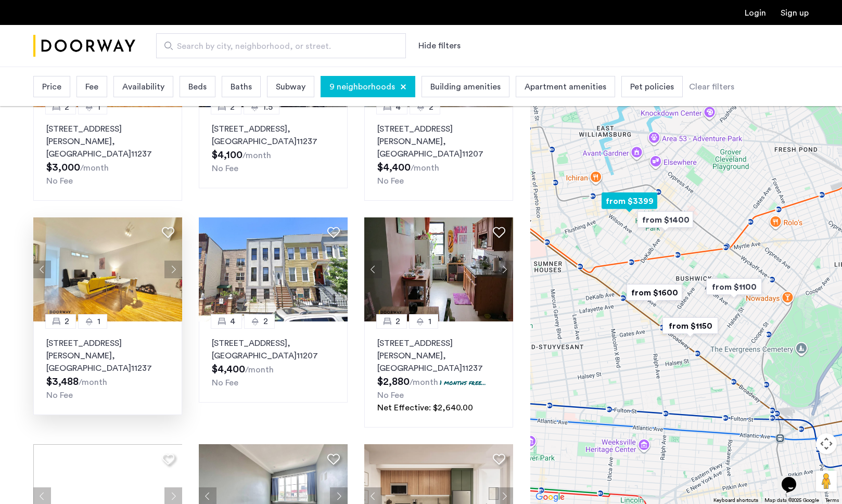
click at [178, 261] on button "Next apartment" at bounding box center [173, 270] width 18 height 18
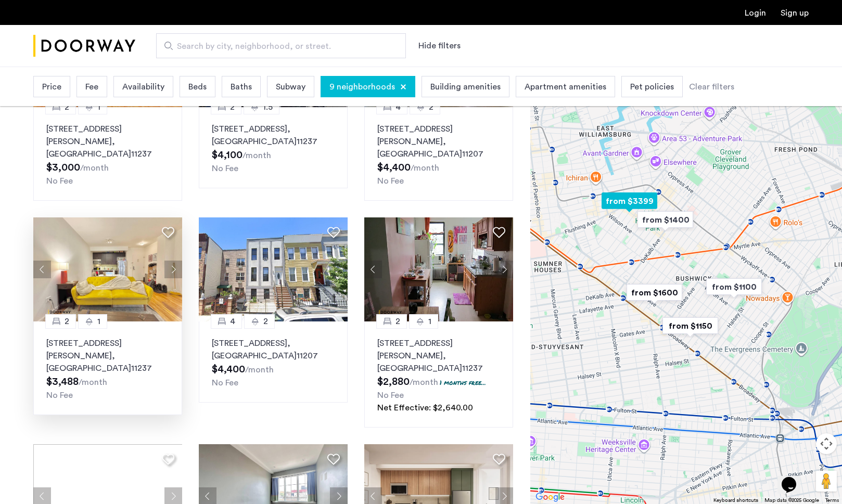
click at [178, 261] on button "Next apartment" at bounding box center [173, 270] width 18 height 18
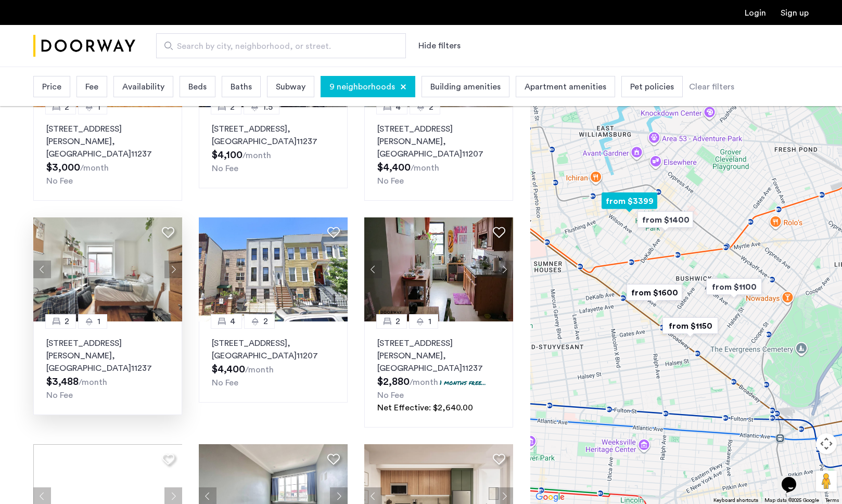
click at [178, 261] on button "Next apartment" at bounding box center [173, 270] width 18 height 18
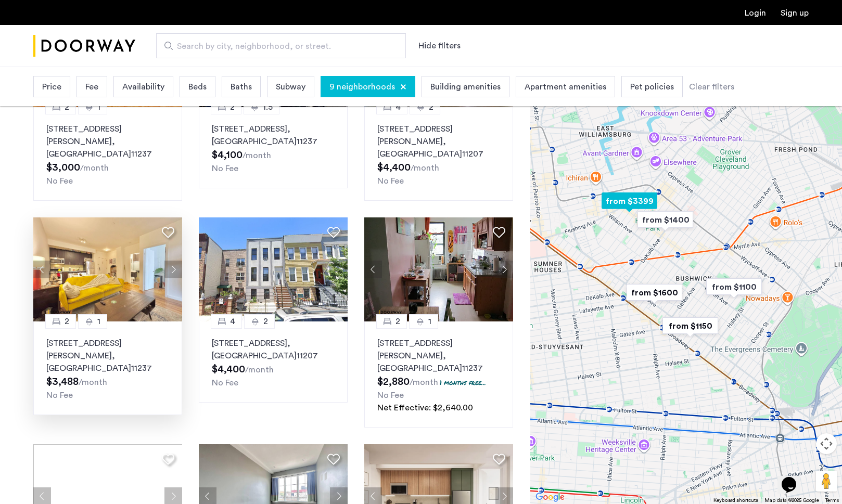
click at [178, 261] on button "Next apartment" at bounding box center [173, 270] width 18 height 18
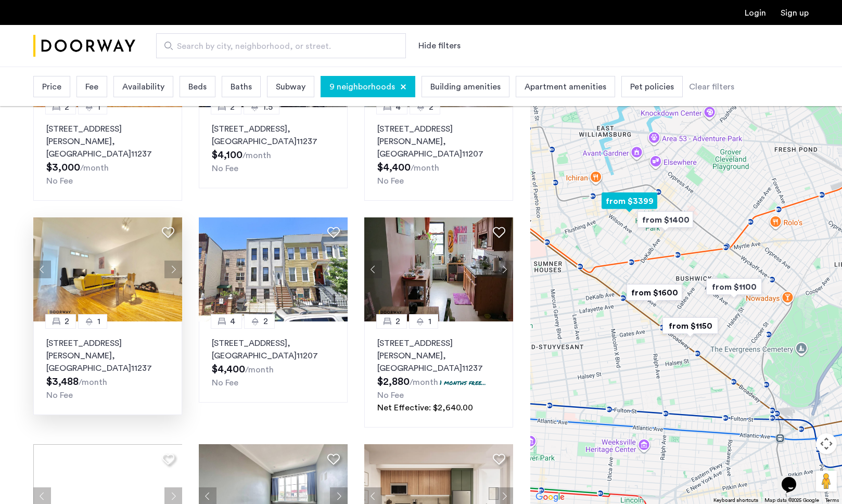
click at [136, 252] on img at bounding box center [107, 269] width 149 height 104
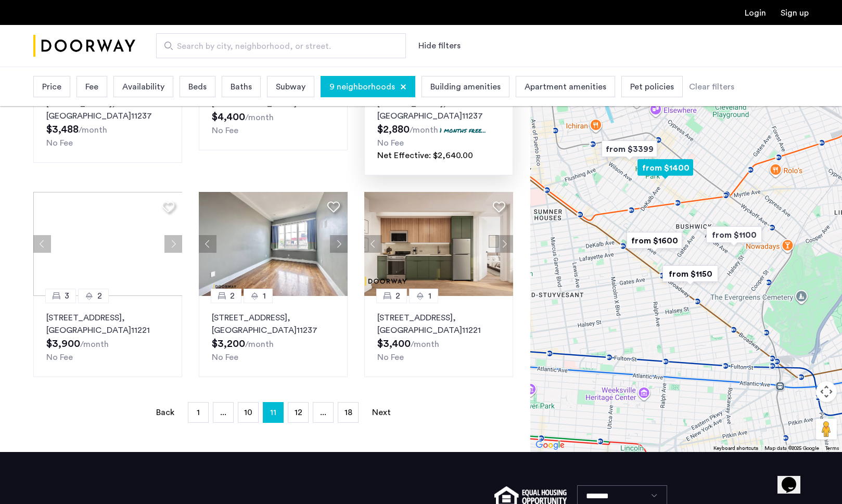
scroll to position [640, 0]
click at [301, 408] on span "12" at bounding box center [298, 412] width 8 height 8
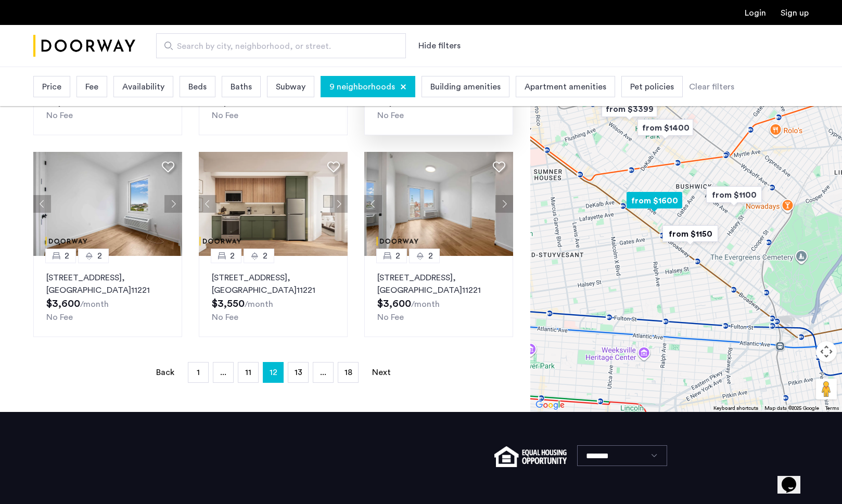
scroll to position [631, 0]
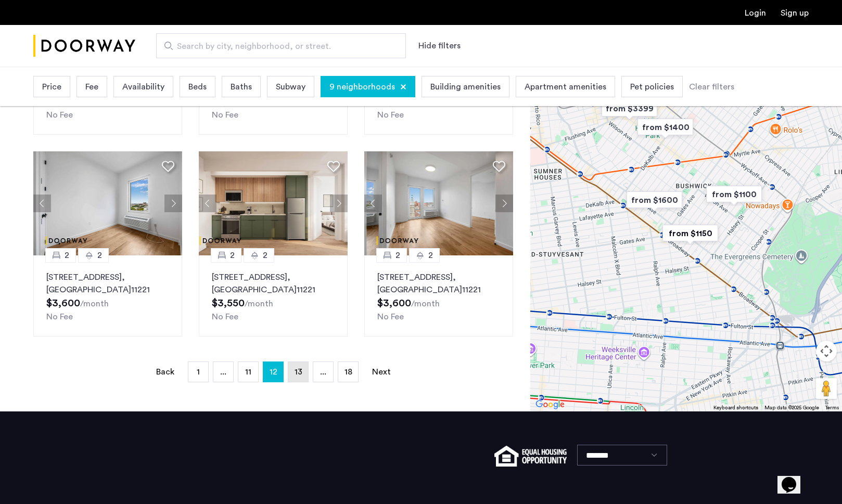
click at [296, 368] on span "13" at bounding box center [298, 372] width 8 height 8
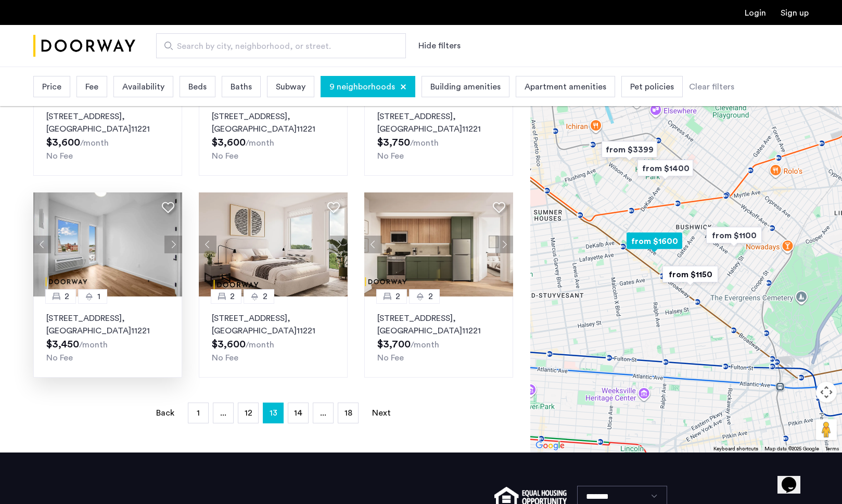
scroll to position [593, 0]
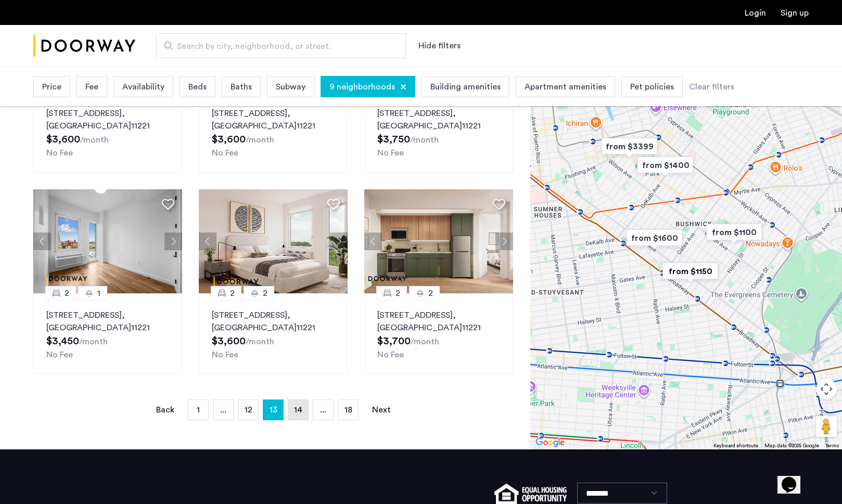
click at [298, 410] on span "14" at bounding box center [298, 410] width 8 height 8
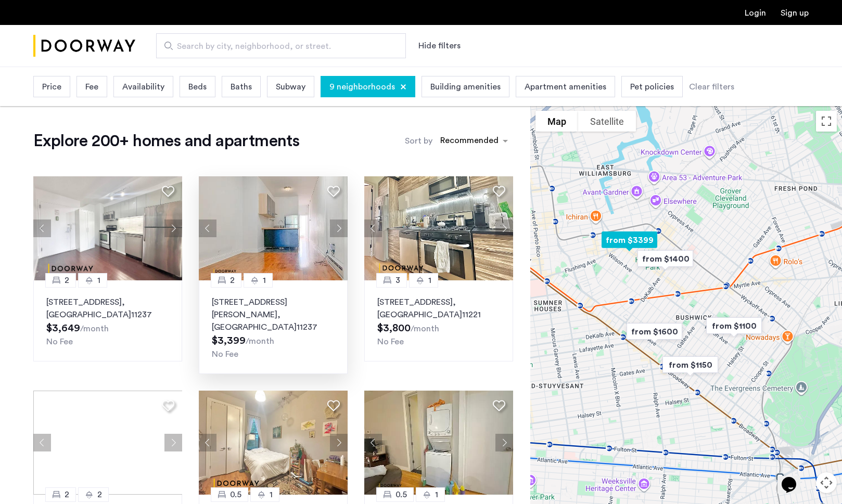
click at [329, 213] on img at bounding box center [273, 228] width 149 height 104
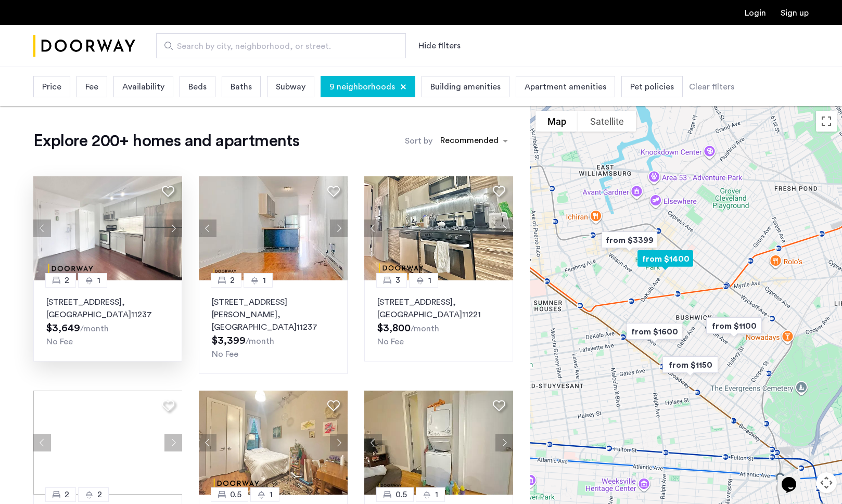
click at [177, 226] on button "Next apartment" at bounding box center [173, 229] width 18 height 18
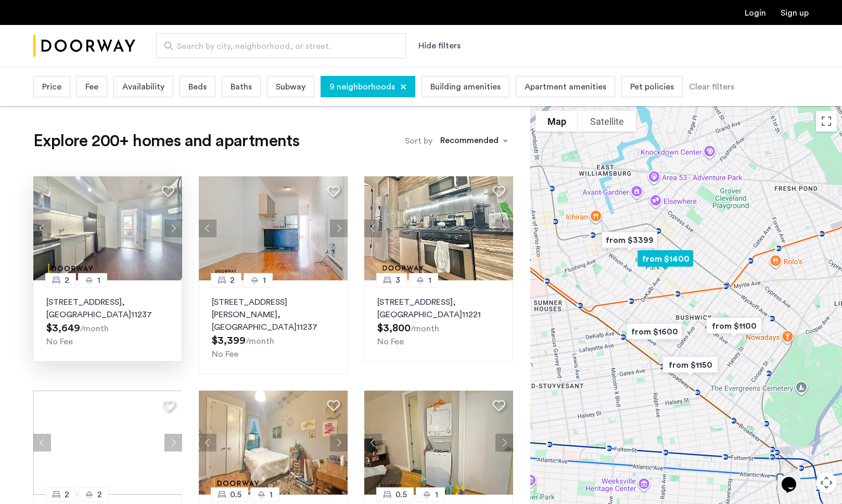
click at [177, 226] on button "Next apartment" at bounding box center [173, 229] width 18 height 18
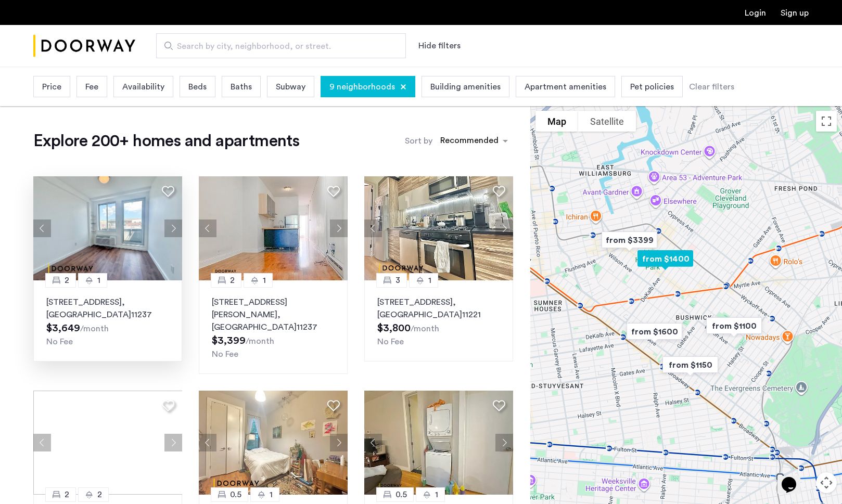
click at [177, 226] on button "Next apartment" at bounding box center [173, 229] width 18 height 18
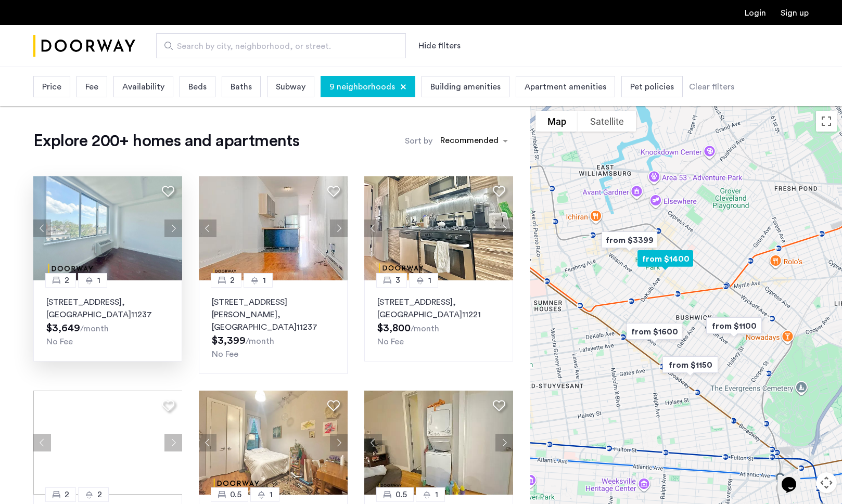
click at [177, 226] on button "Next apartment" at bounding box center [173, 229] width 18 height 18
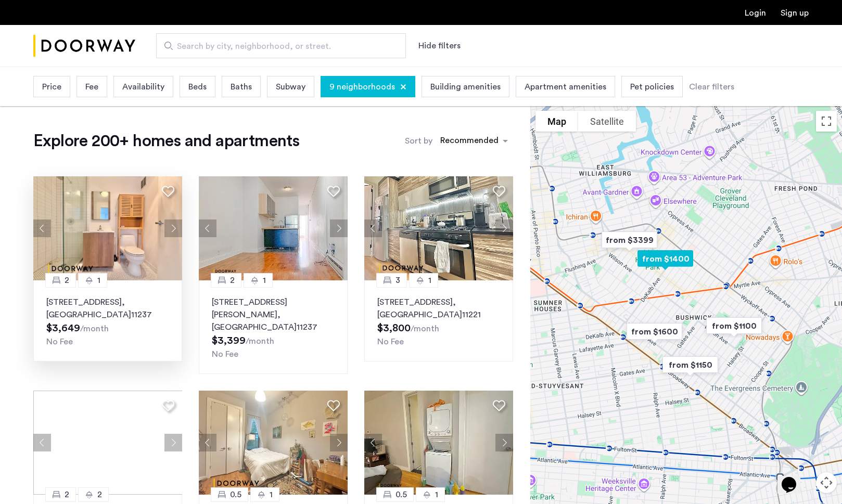
click at [177, 226] on button "Next apartment" at bounding box center [173, 229] width 18 height 18
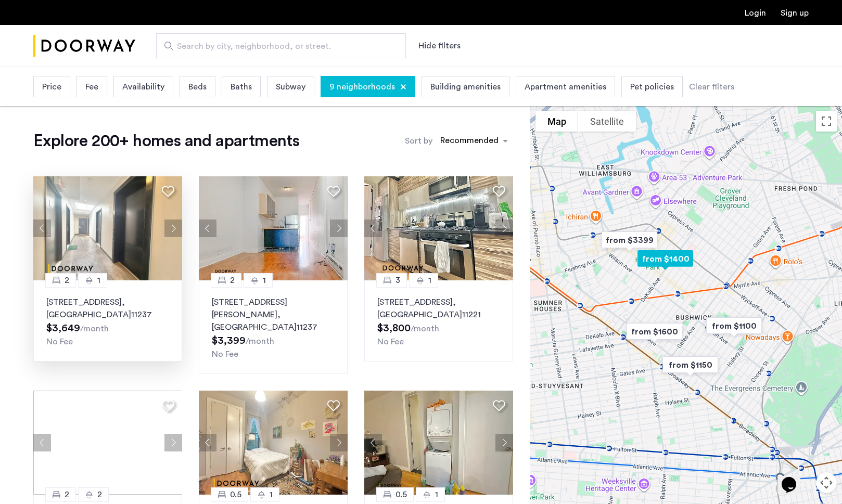
click at [127, 316] on p "286 Stanhope Street, Unit 3C, Brooklyn , NY 11237" at bounding box center [107, 308] width 123 height 25
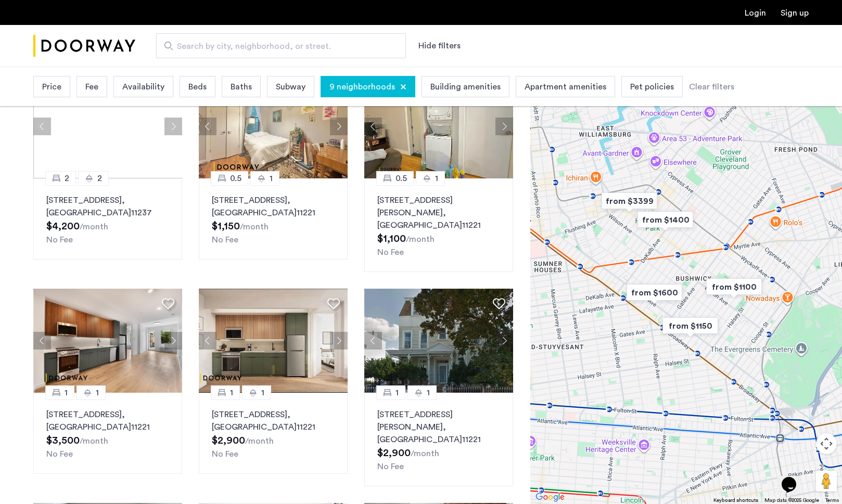
scroll to position [317, 0]
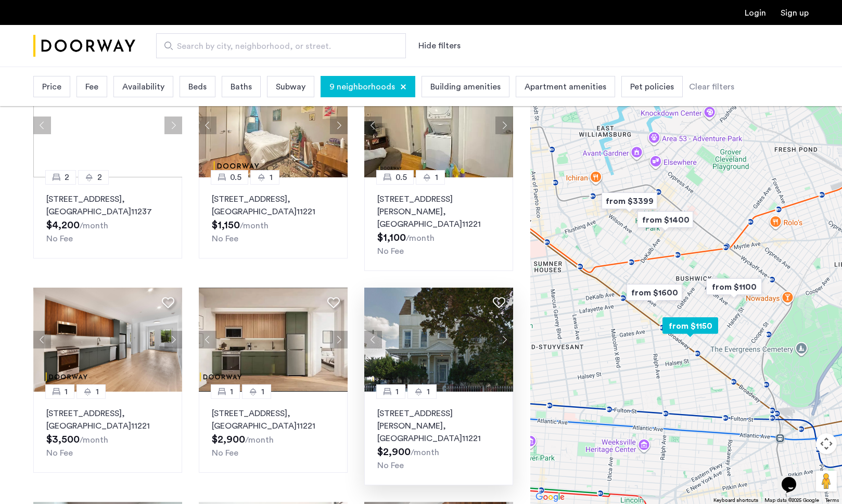
click at [468, 339] on img at bounding box center [438, 340] width 149 height 104
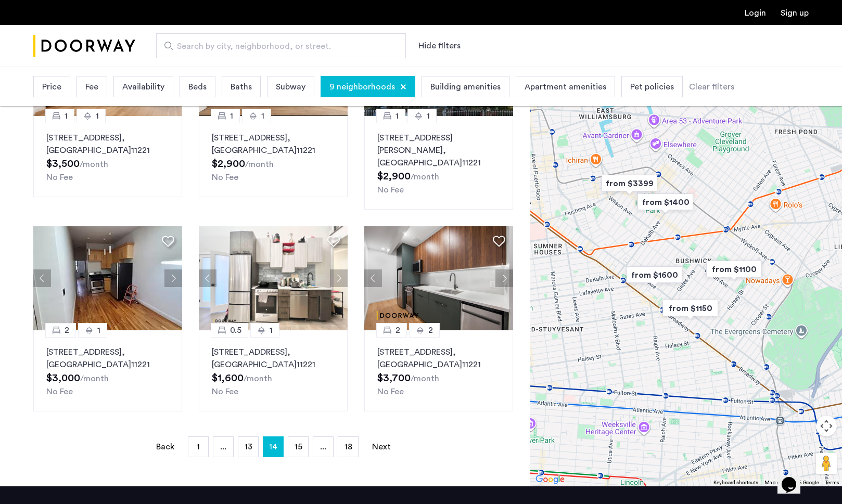
scroll to position [603, 0]
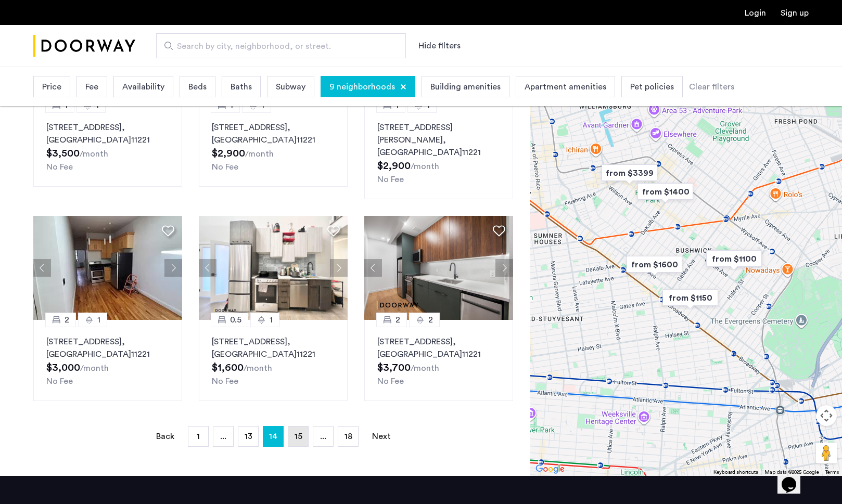
click at [300, 432] on span "15" at bounding box center [298, 436] width 8 height 8
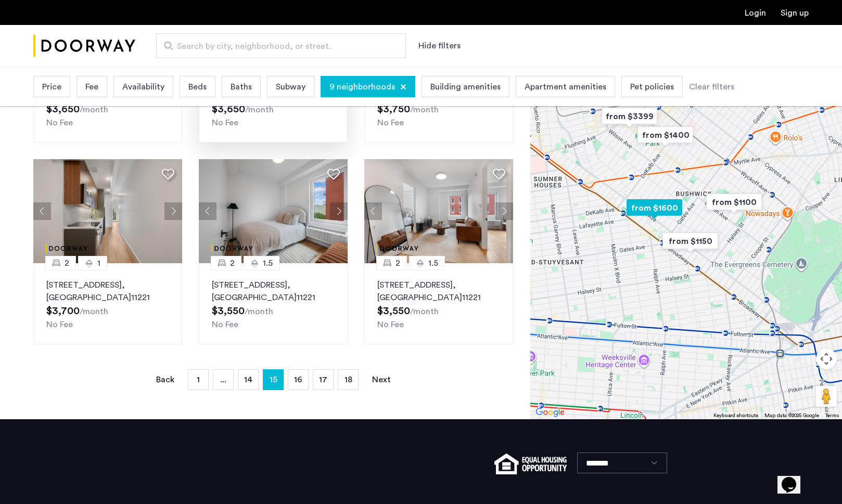
scroll to position [641, 0]
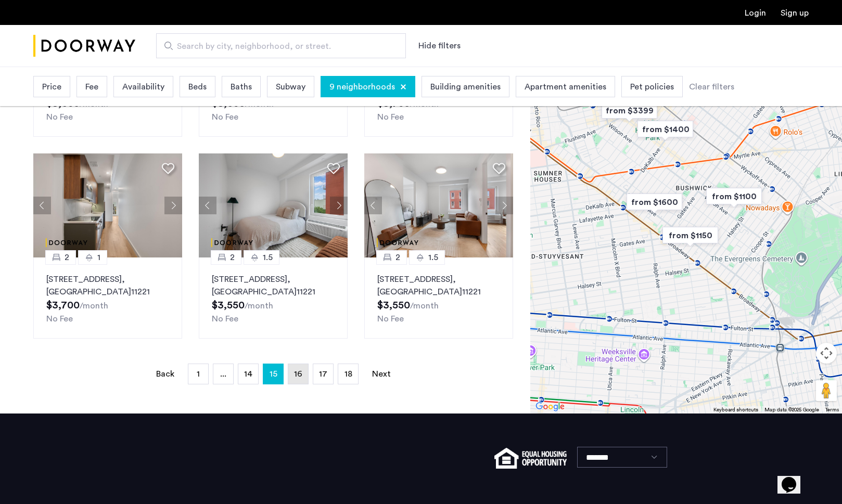
click at [298, 370] on span "16" at bounding box center [298, 374] width 8 height 8
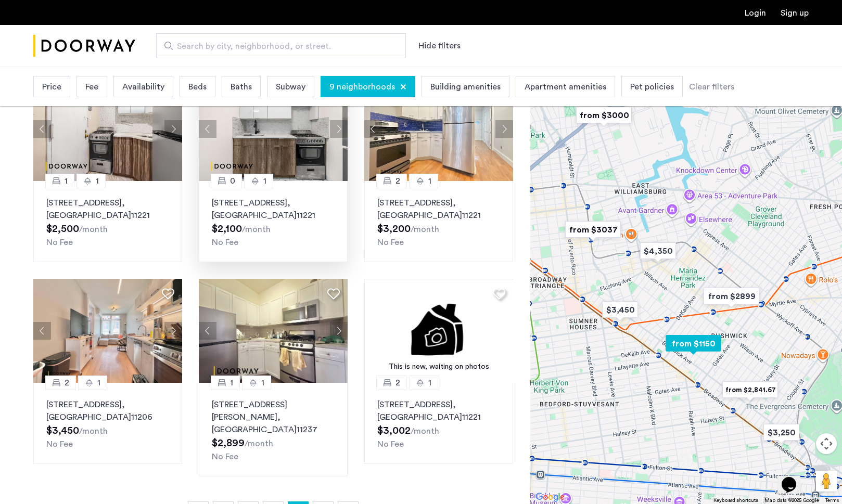
scroll to position [517, 0]
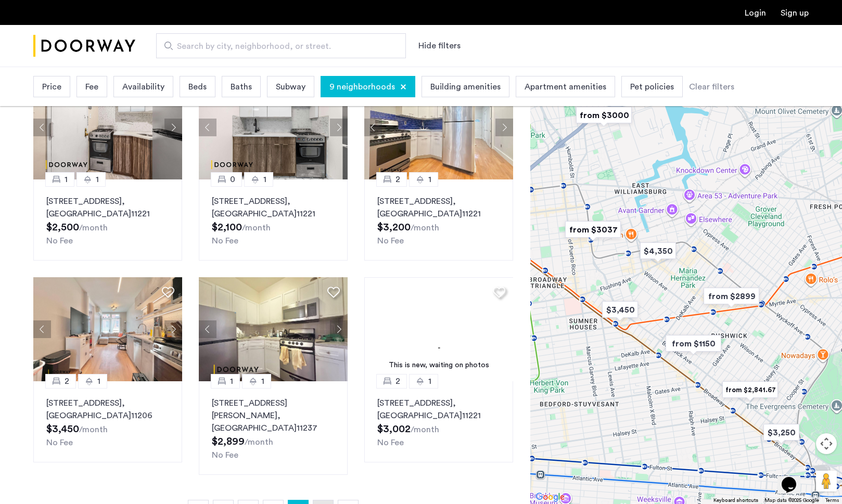
click at [324, 504] on span "17" at bounding box center [323, 510] width 8 height 8
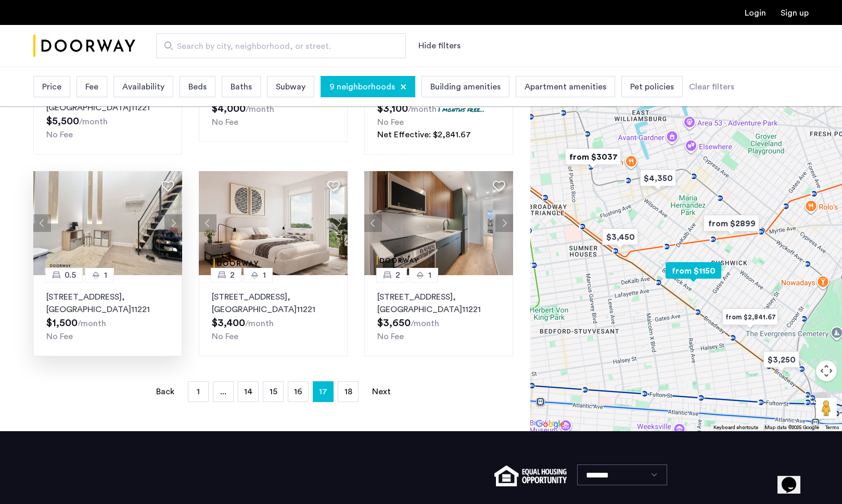
scroll to position [623, 0]
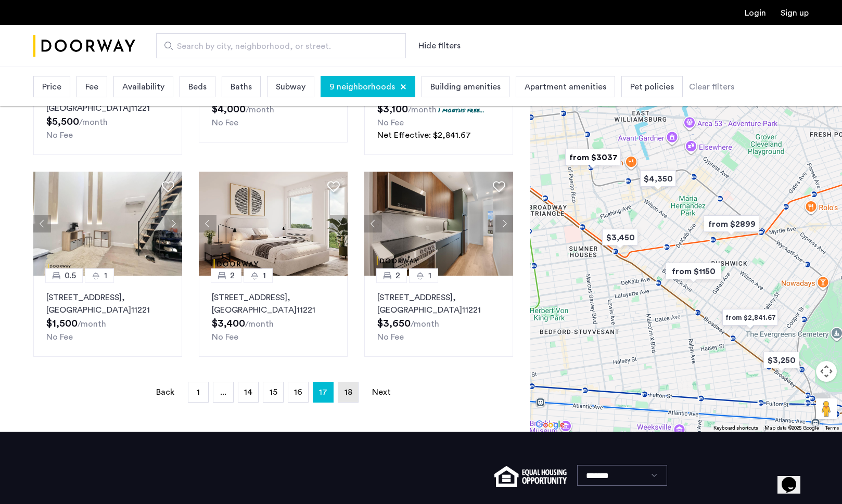
click at [349, 397] on link "page 18" at bounding box center [348, 392] width 20 height 20
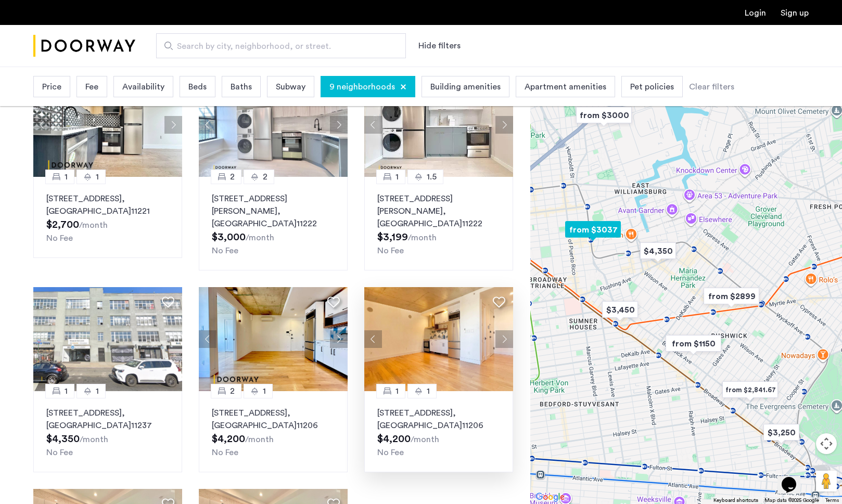
scroll to position [108, 0]
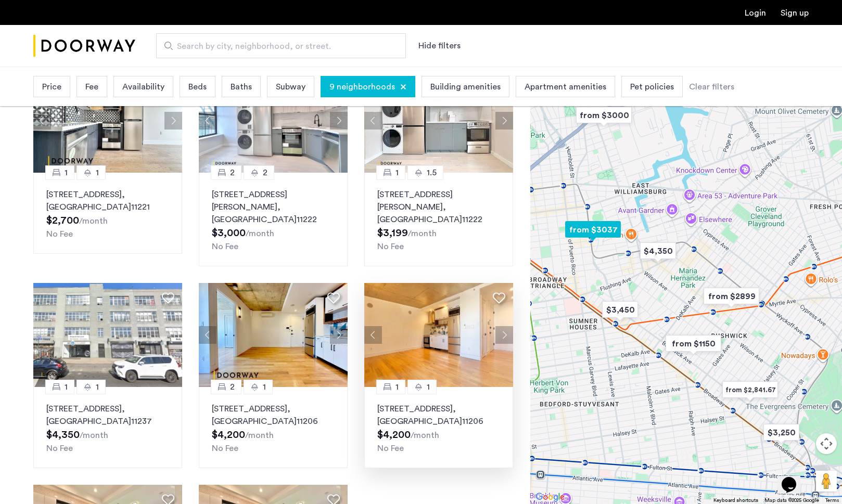
click at [508, 326] on button "Next apartment" at bounding box center [504, 335] width 18 height 18
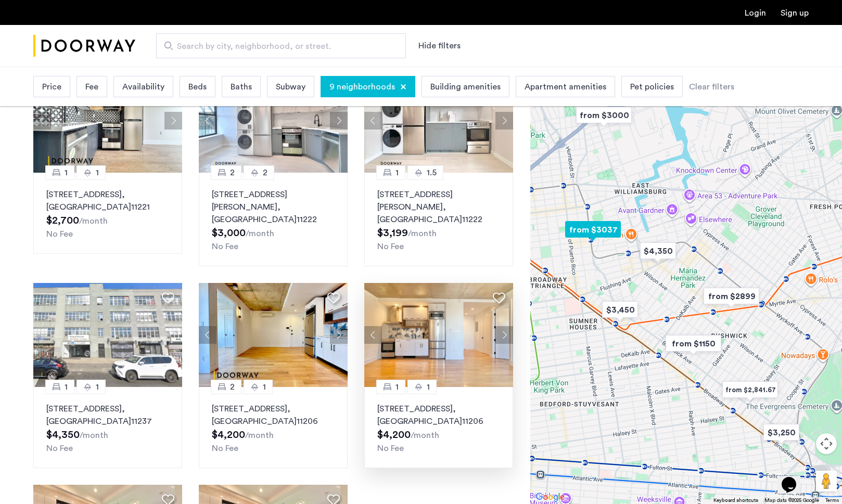
click at [508, 326] on button "Next apartment" at bounding box center [504, 335] width 18 height 18
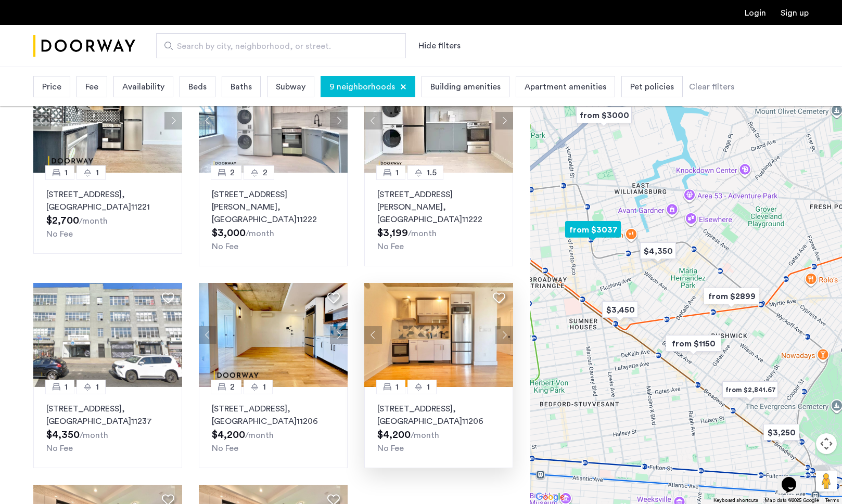
click at [508, 326] on button "Next apartment" at bounding box center [504, 335] width 18 height 18
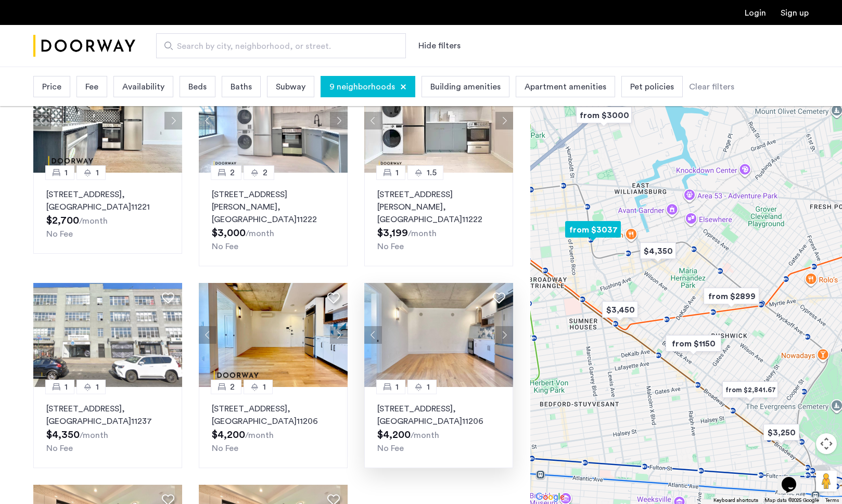
click at [508, 326] on button "Next apartment" at bounding box center [504, 335] width 18 height 18
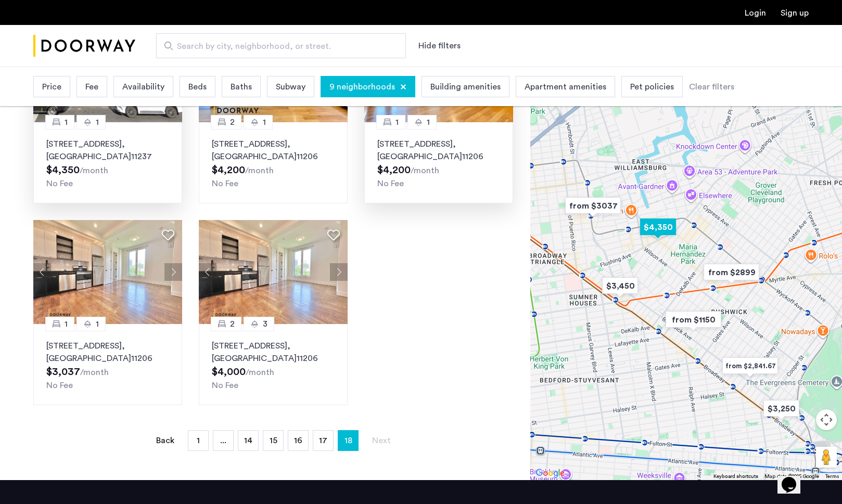
scroll to position [374, 0]
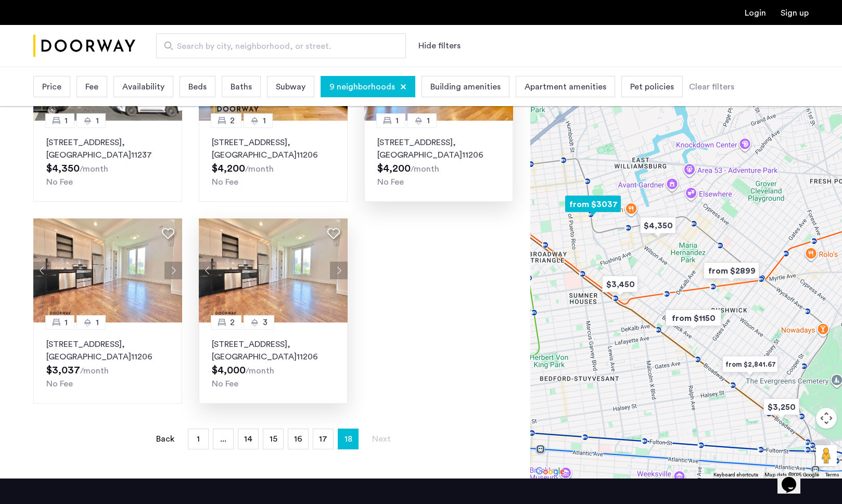
click at [339, 262] on button "Next apartment" at bounding box center [339, 271] width 18 height 18
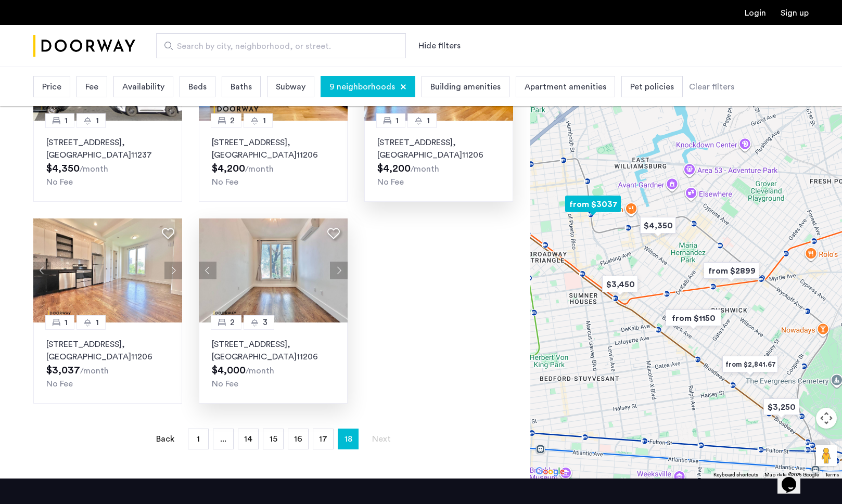
click at [339, 262] on button "Next apartment" at bounding box center [339, 271] width 18 height 18
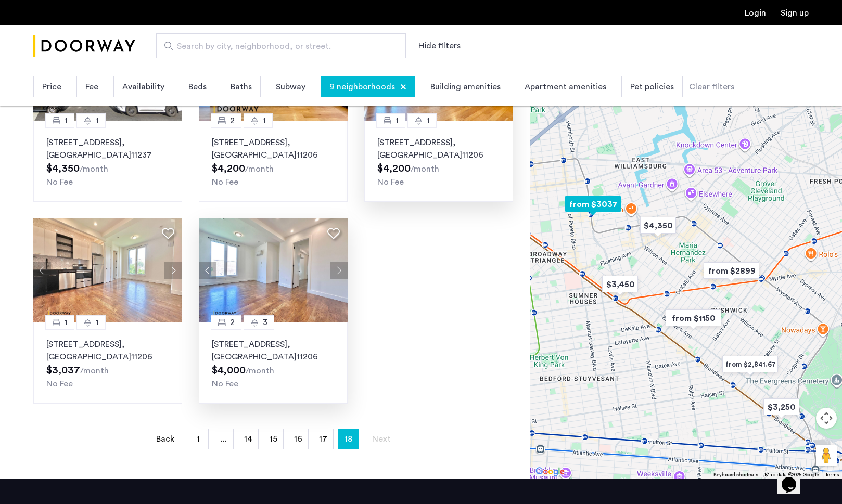
click at [339, 262] on button "Next apartment" at bounding box center [339, 271] width 18 height 18
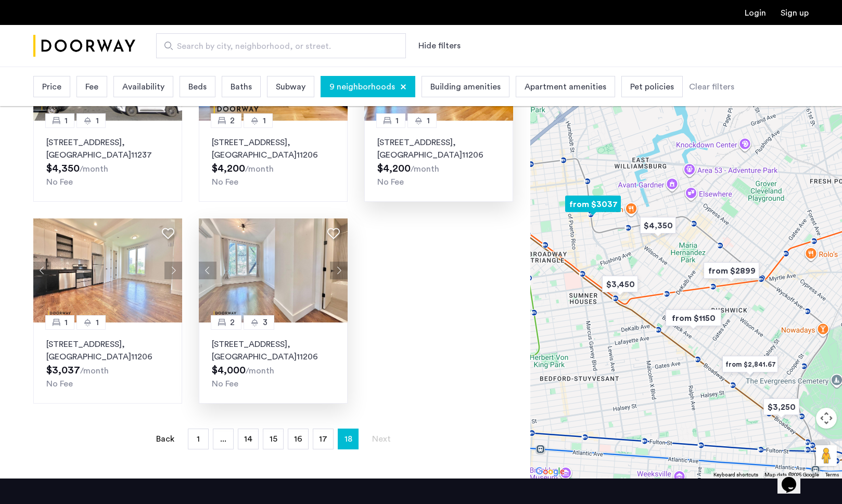
click at [339, 262] on button "Next apartment" at bounding box center [339, 271] width 18 height 18
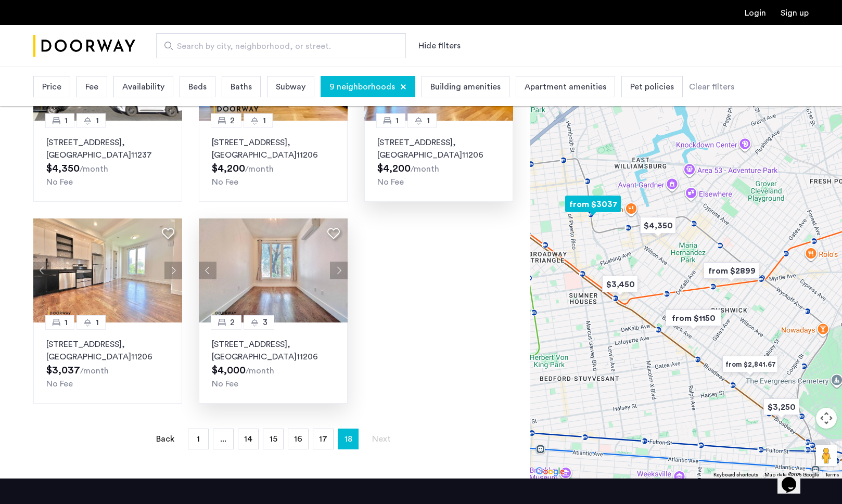
click at [339, 262] on button "Next apartment" at bounding box center [339, 271] width 18 height 18
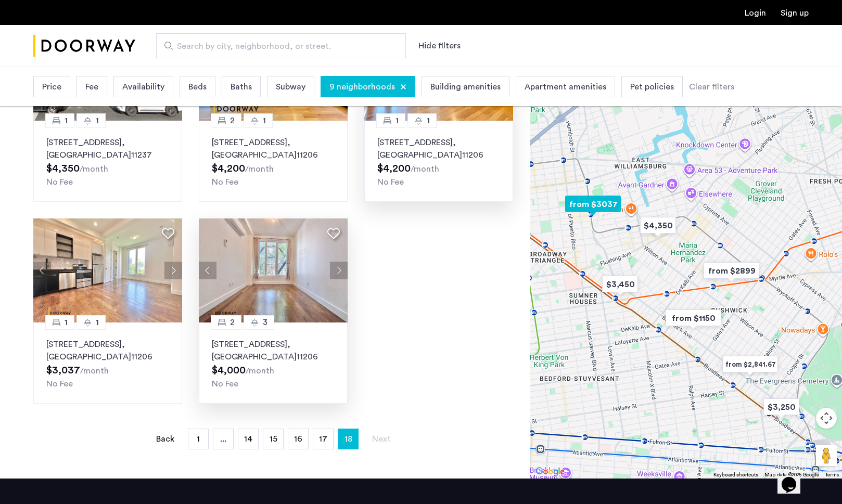
click at [339, 262] on button "Next apartment" at bounding box center [339, 271] width 18 height 18
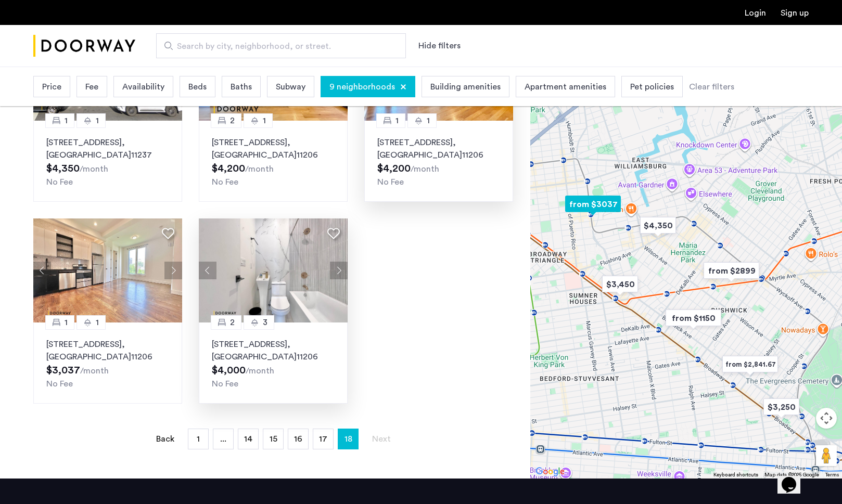
click at [339, 262] on button "Next apartment" at bounding box center [339, 271] width 18 height 18
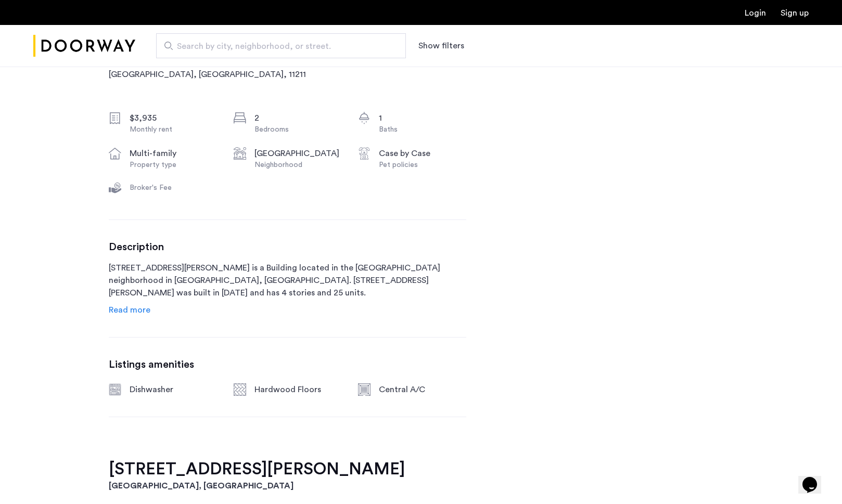
scroll to position [370, 0]
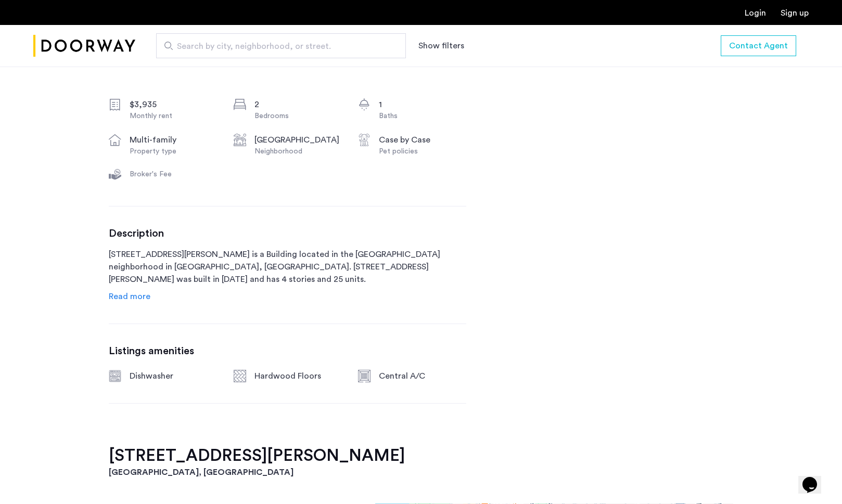
click at [139, 294] on span "Read more" at bounding box center [130, 296] width 42 height 8
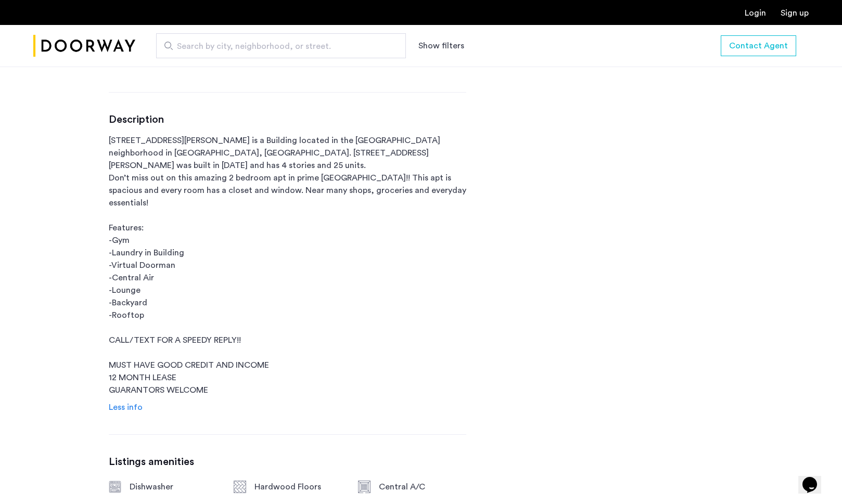
scroll to position [0, 0]
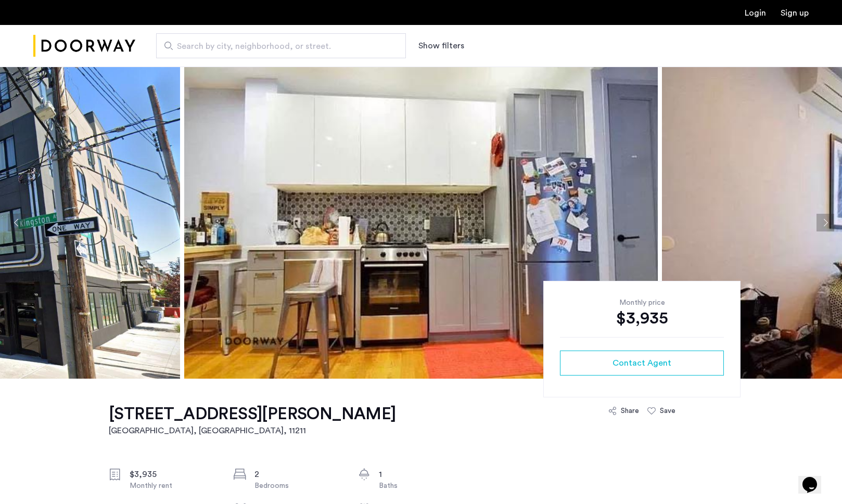
click at [822, 219] on button "Next apartment" at bounding box center [825, 223] width 18 height 18
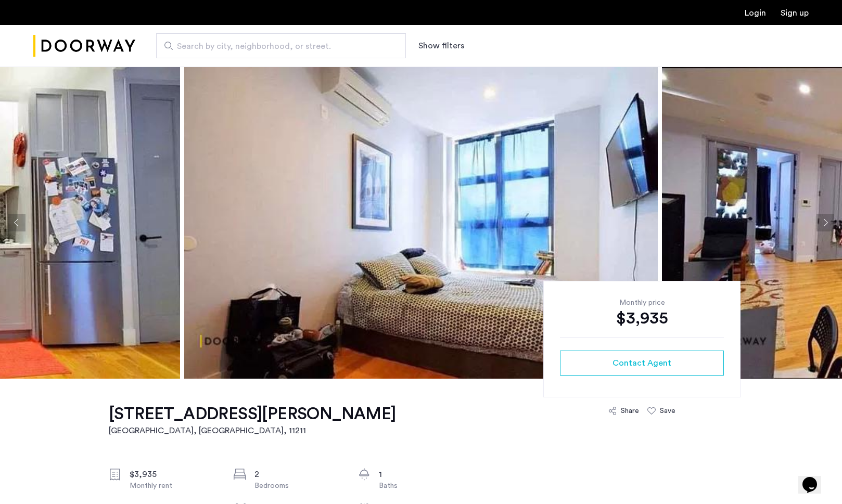
click at [822, 219] on button "Next apartment" at bounding box center [825, 223] width 18 height 18
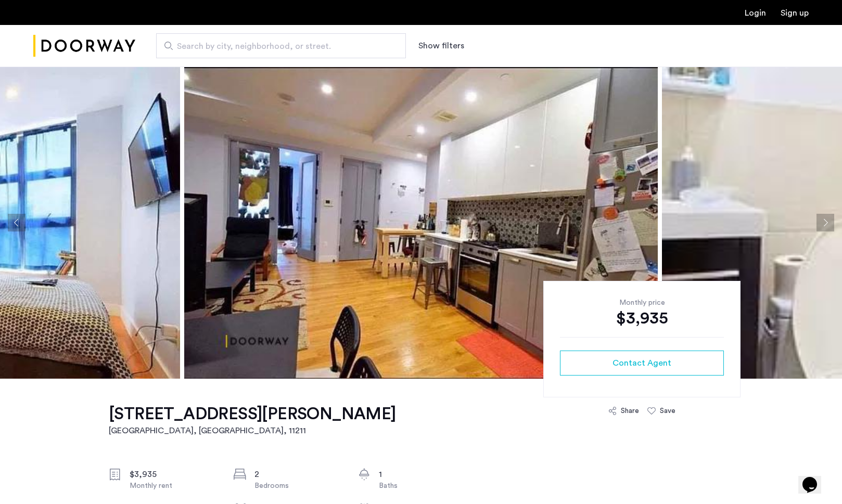
click at [822, 219] on button "Next apartment" at bounding box center [825, 223] width 18 height 18
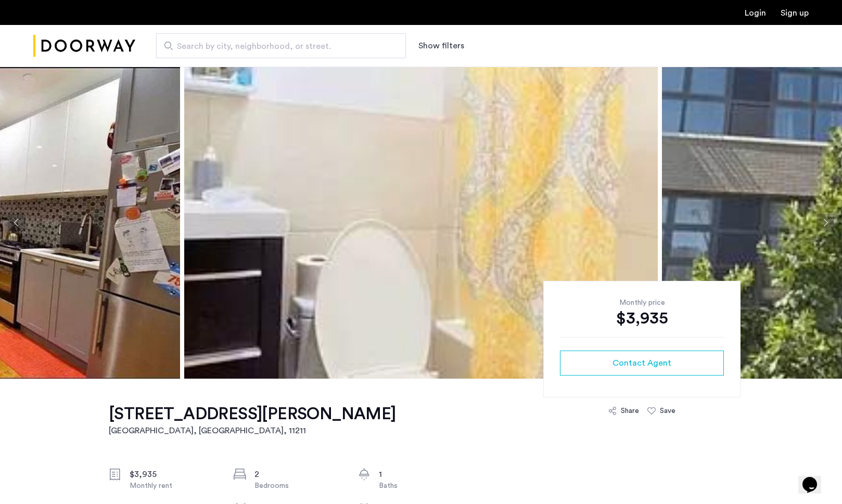
click at [822, 219] on button "Next apartment" at bounding box center [825, 223] width 18 height 18
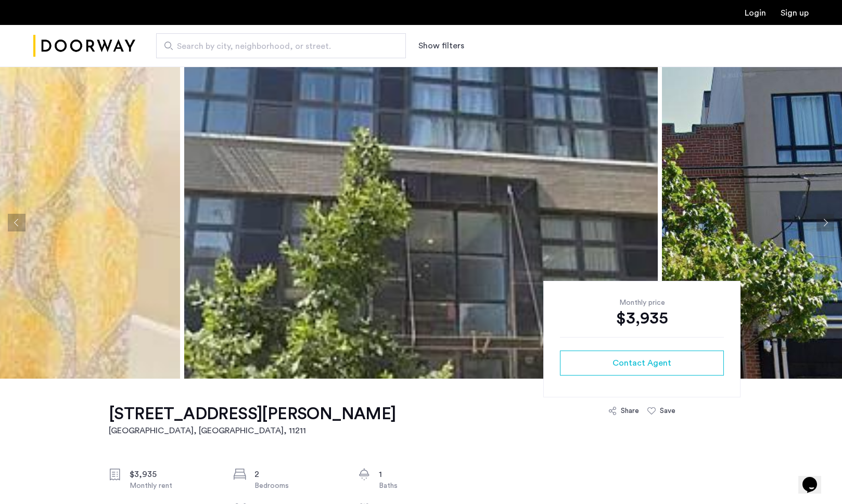
click at [822, 219] on button "Next apartment" at bounding box center [825, 223] width 18 height 18
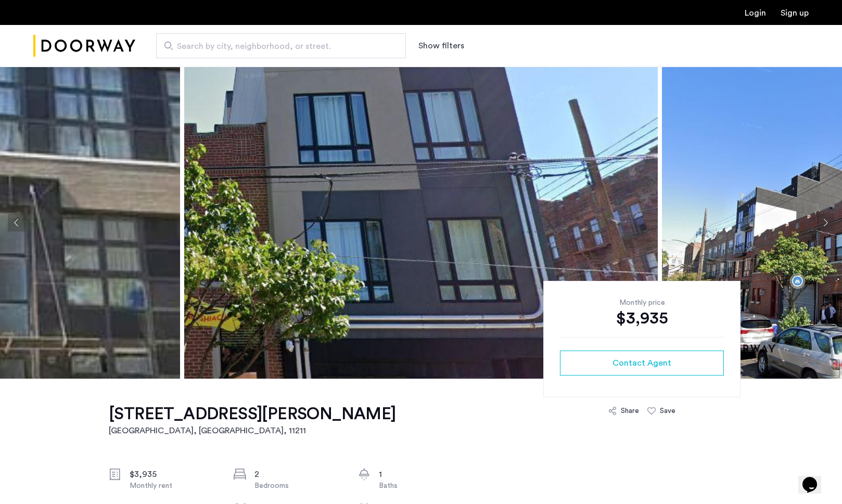
click at [822, 219] on button "Next apartment" at bounding box center [825, 223] width 18 height 18
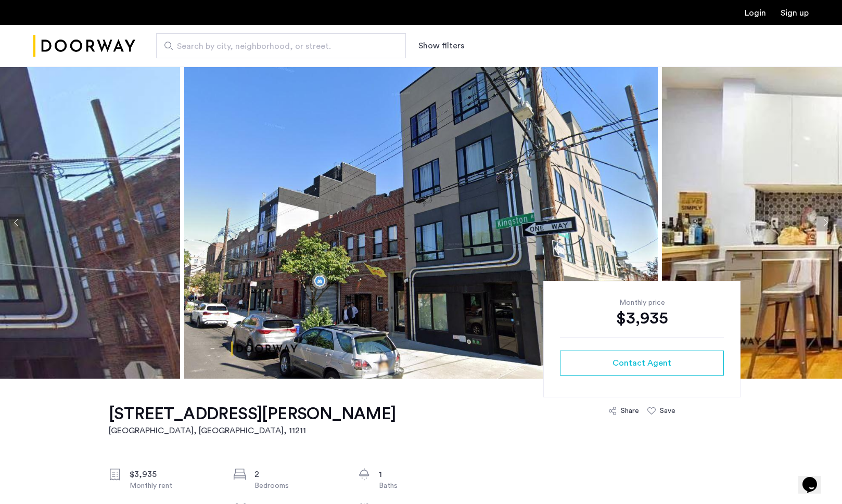
click at [822, 219] on button "Next apartment" at bounding box center [825, 223] width 18 height 18
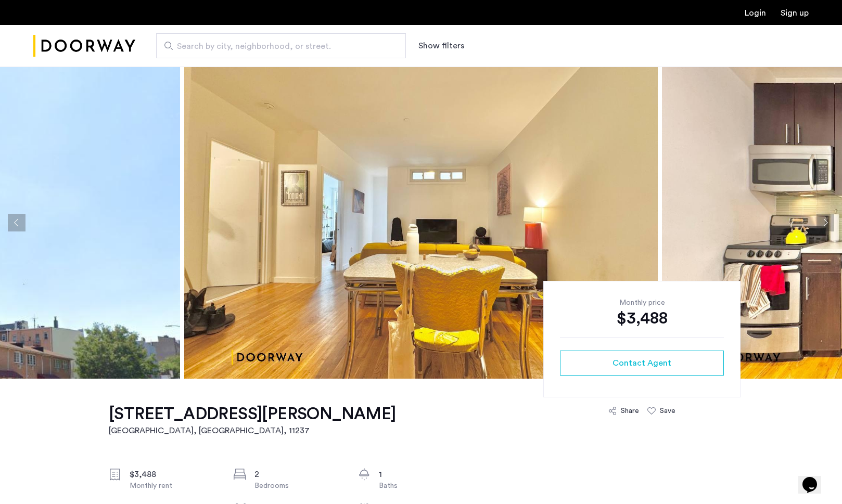
click at [826, 218] on button "Next apartment" at bounding box center [825, 223] width 18 height 18
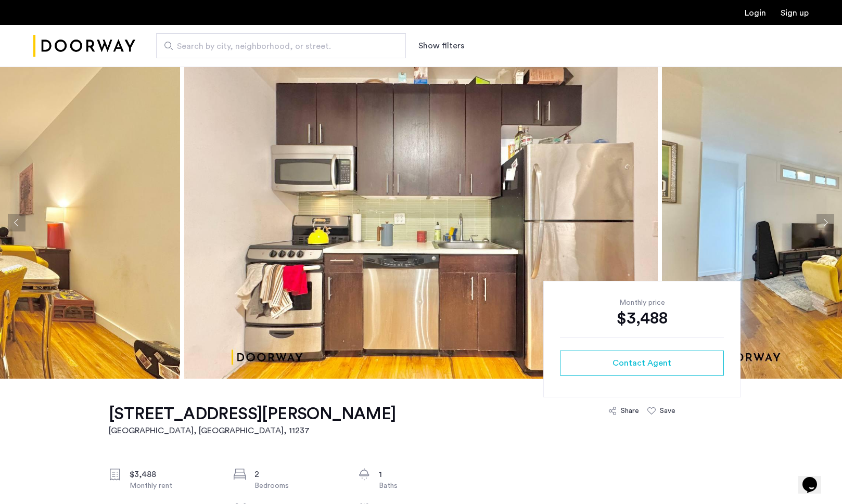
click at [826, 218] on button "Next apartment" at bounding box center [825, 223] width 18 height 18
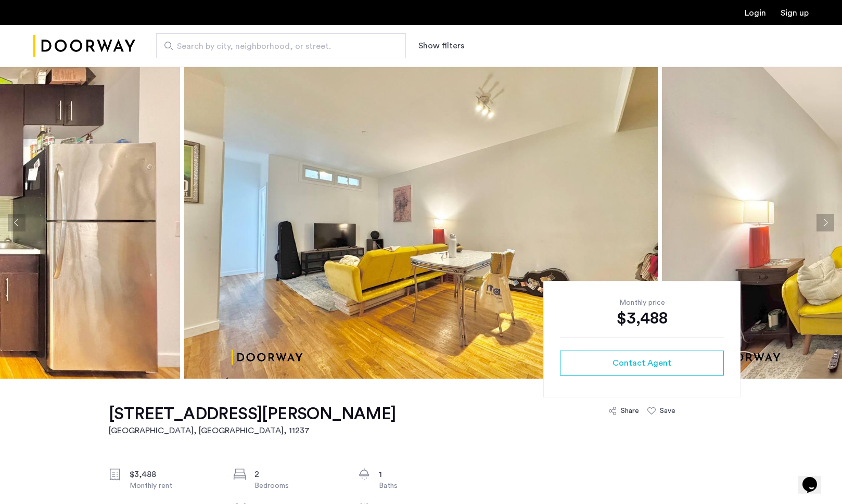
click at [826, 218] on button "Next apartment" at bounding box center [825, 223] width 18 height 18
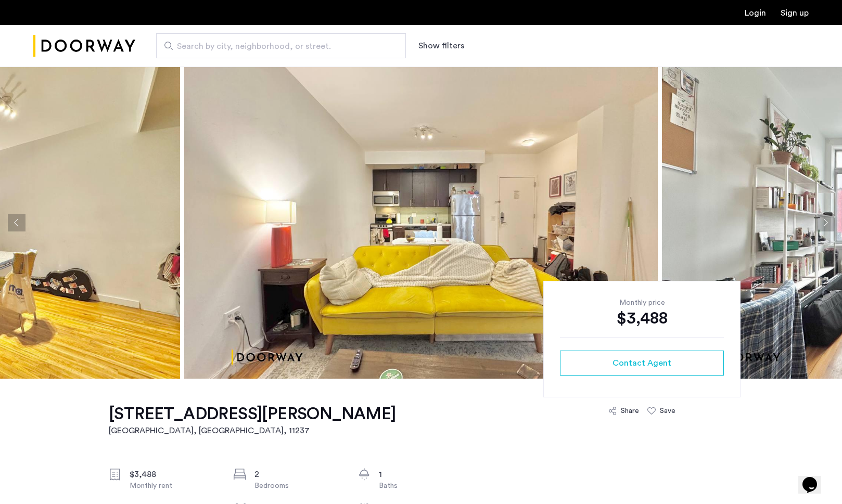
click at [826, 218] on button "Next apartment" at bounding box center [825, 223] width 18 height 18
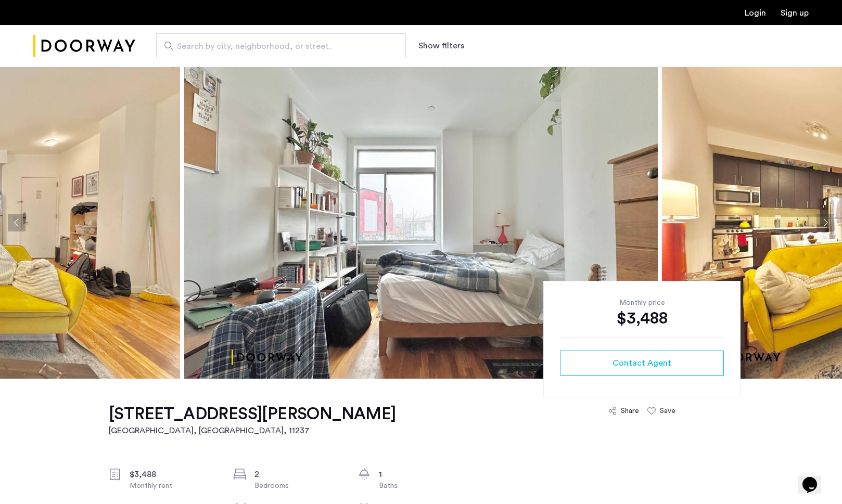
click at [826, 218] on button "Next apartment" at bounding box center [825, 223] width 18 height 18
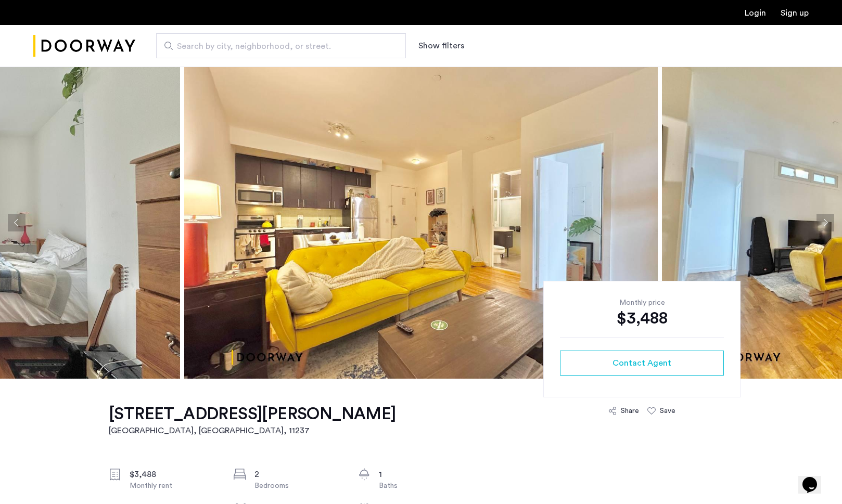
click at [826, 218] on button "Next apartment" at bounding box center [825, 223] width 18 height 18
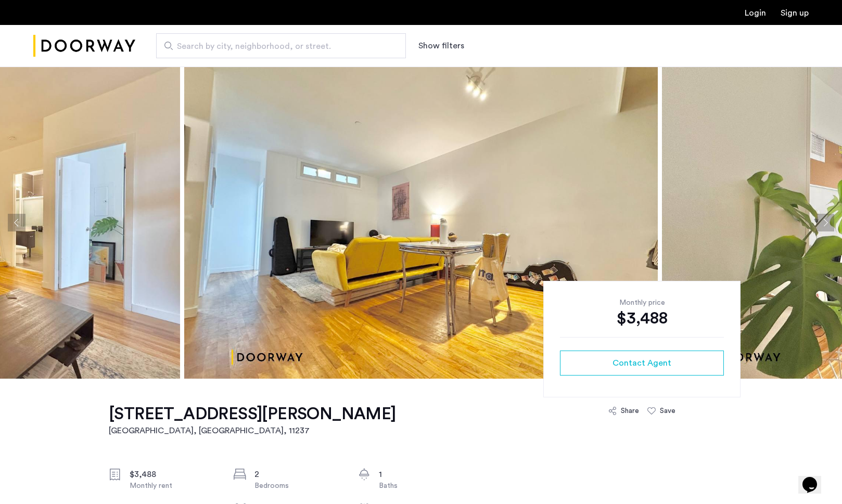
click at [826, 218] on button "Next apartment" at bounding box center [825, 223] width 18 height 18
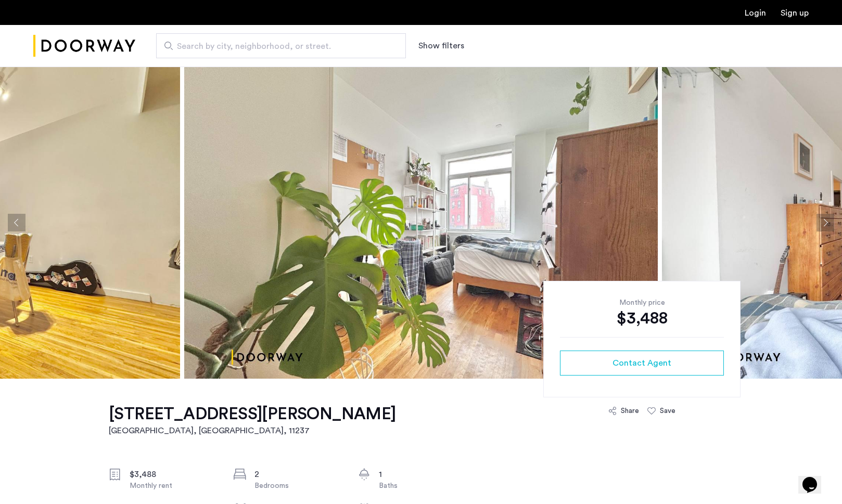
click at [826, 218] on button "Next apartment" at bounding box center [825, 223] width 18 height 18
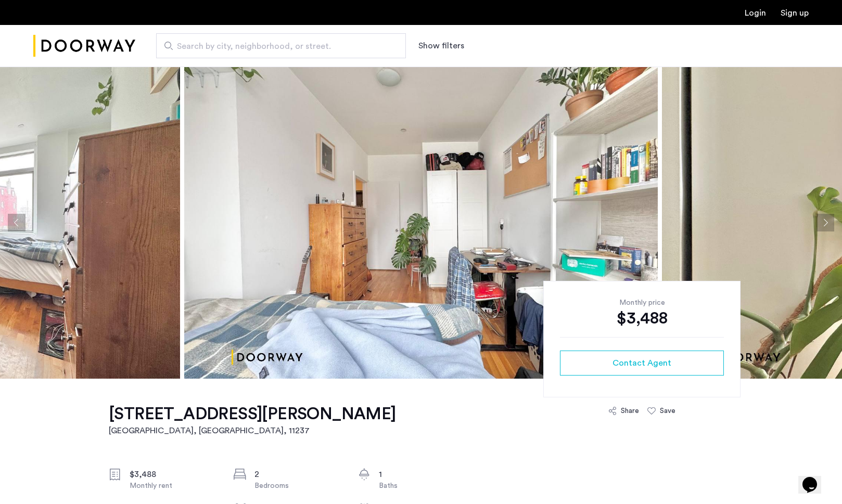
click at [826, 218] on button "Next apartment" at bounding box center [825, 223] width 18 height 18
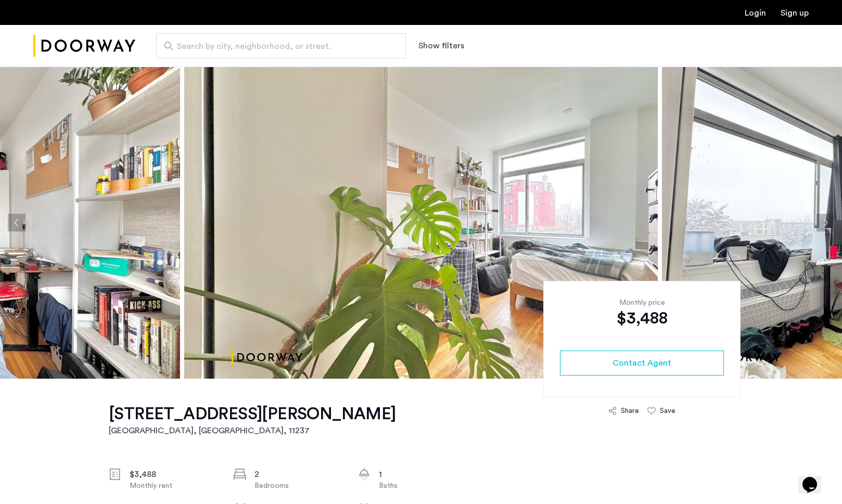
click at [826, 218] on button "Next apartment" at bounding box center [825, 223] width 18 height 18
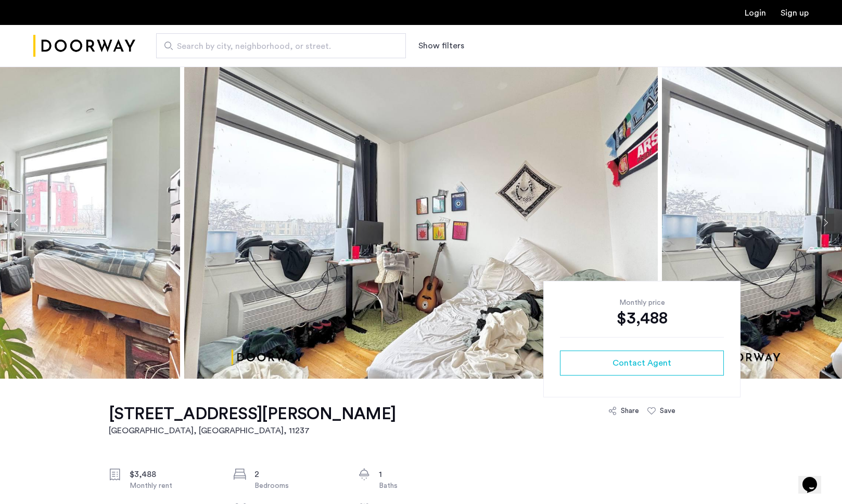
click at [826, 218] on button "Next apartment" at bounding box center [825, 223] width 18 height 18
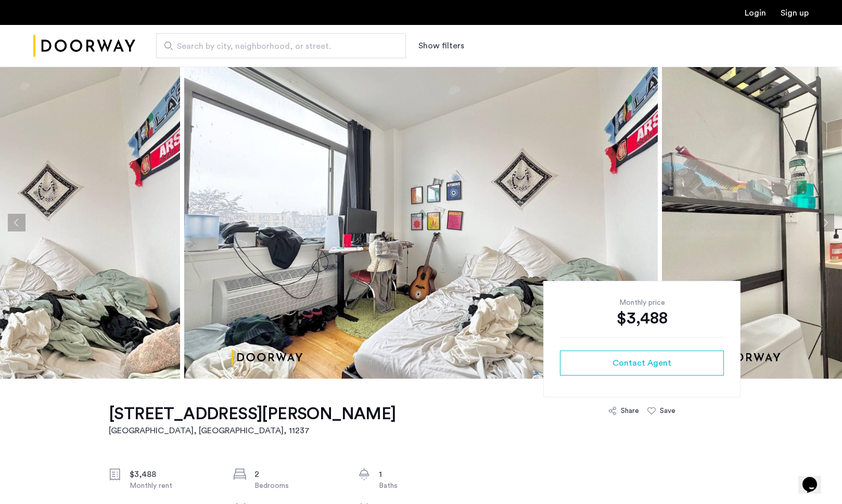
click at [826, 218] on button "Next apartment" at bounding box center [825, 223] width 18 height 18
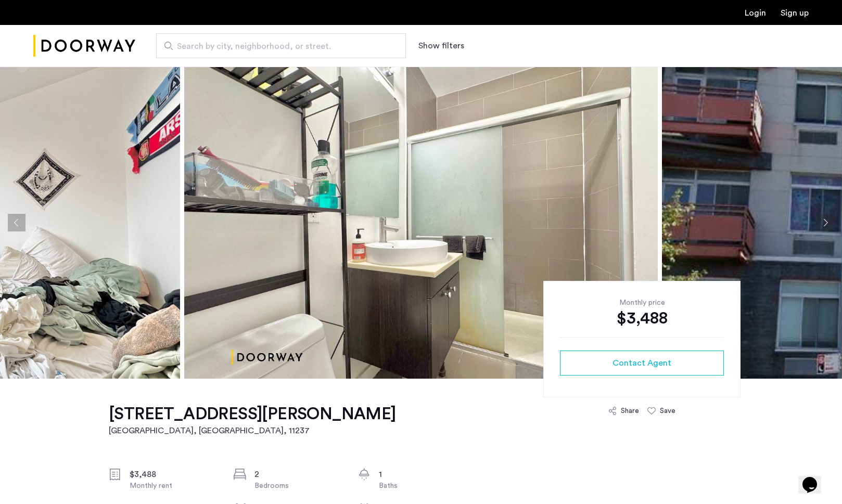
click at [826, 218] on button "Next apartment" at bounding box center [825, 223] width 18 height 18
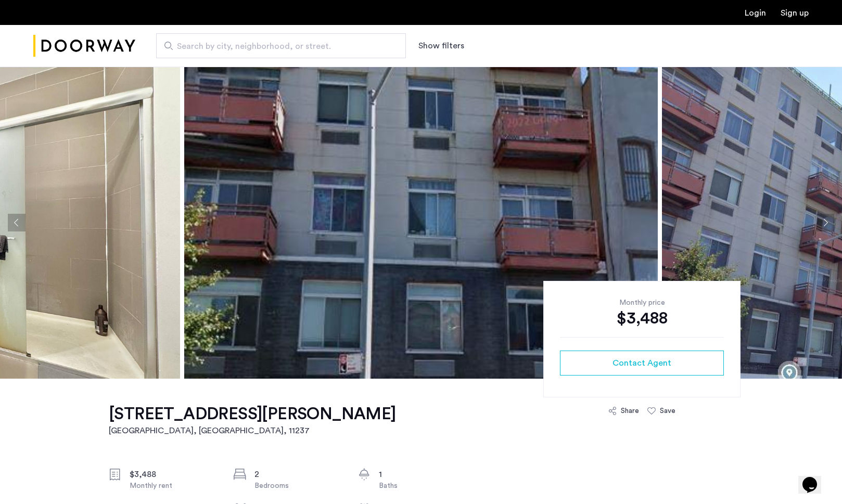
click at [826, 218] on button "Next apartment" at bounding box center [825, 223] width 18 height 18
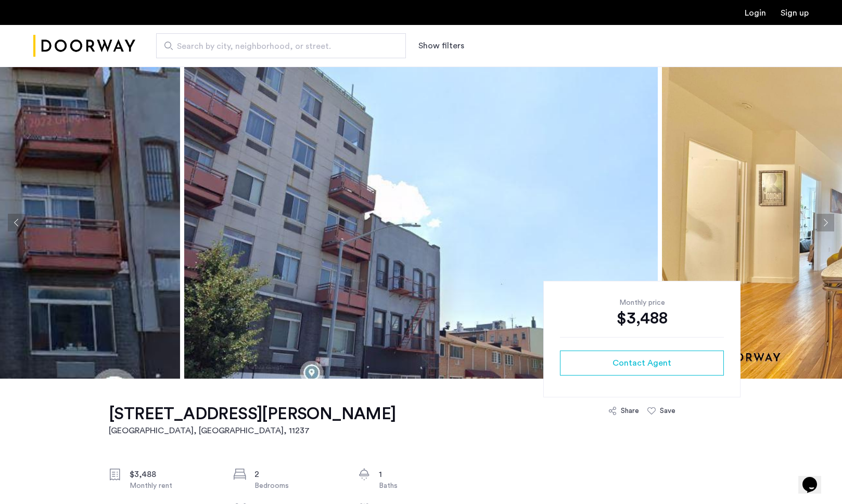
click at [818, 218] on button "Next apartment" at bounding box center [825, 223] width 18 height 18
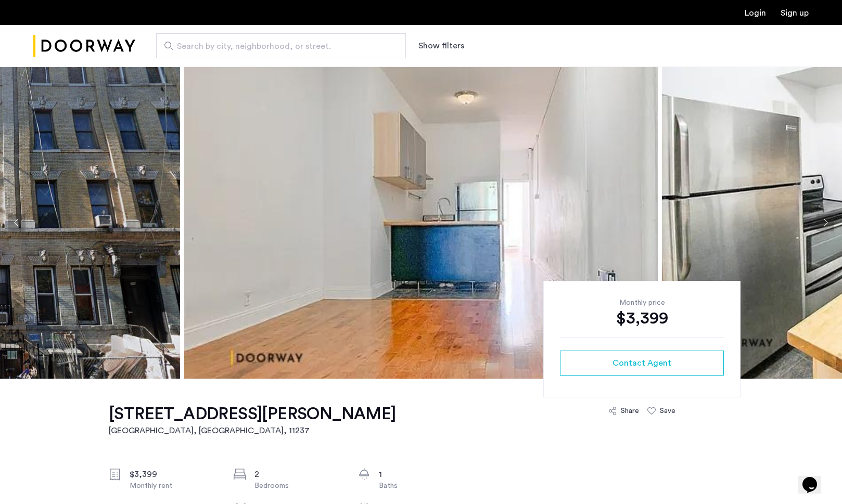
click at [825, 222] on button "Next apartment" at bounding box center [825, 223] width 18 height 18
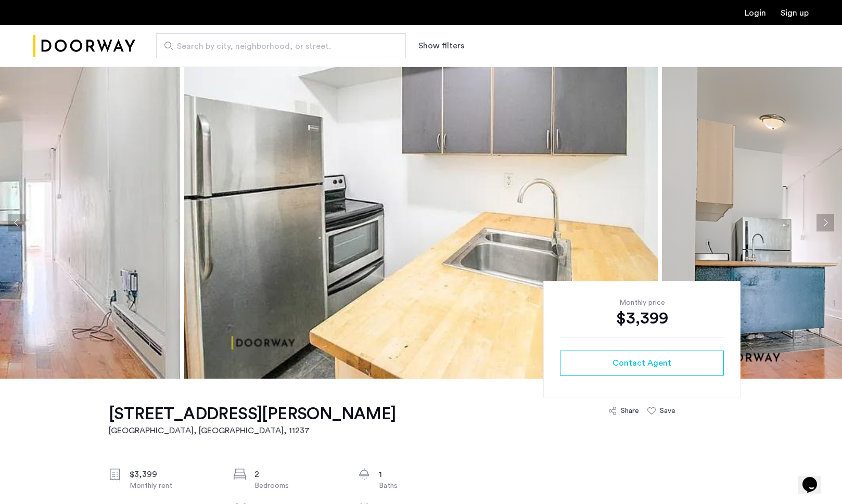
click at [825, 222] on button "Next apartment" at bounding box center [825, 223] width 18 height 18
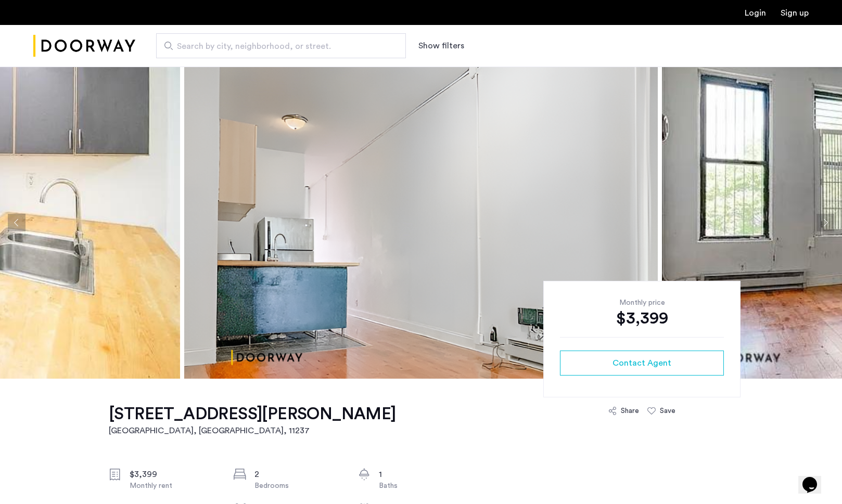
click at [825, 222] on button "Next apartment" at bounding box center [825, 223] width 18 height 18
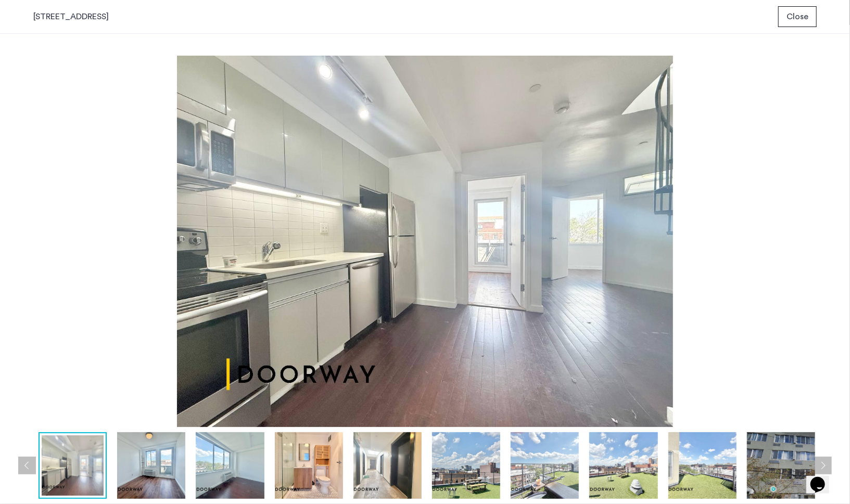
click at [826, 214] on div "prev next prev next" at bounding box center [425, 269] width 850 height 470
click at [627, 256] on img at bounding box center [424, 241] width 783 height 371
click at [840, 209] on div "prev next prev next" at bounding box center [425, 269] width 850 height 470
click at [153, 449] on img at bounding box center [151, 465] width 68 height 67
click at [800, 12] on span "Close" at bounding box center [797, 16] width 22 height 12
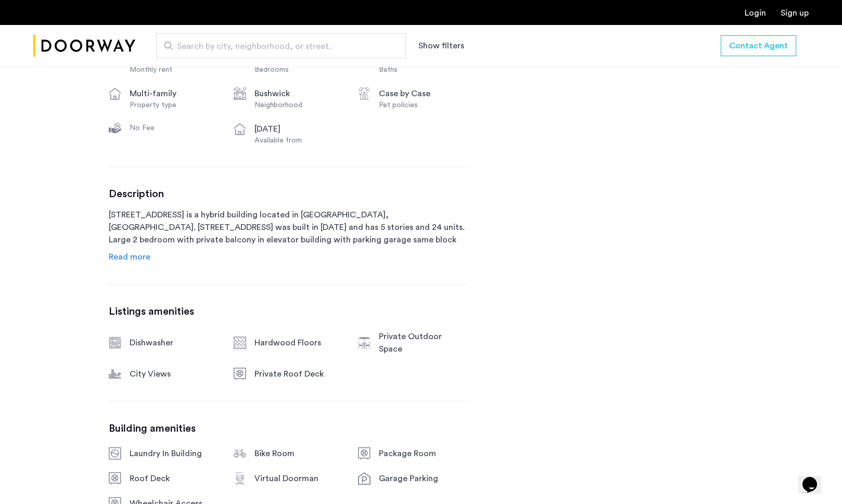
scroll to position [418, 0]
click at [127, 250] on link "Read more" at bounding box center [130, 255] width 42 height 12
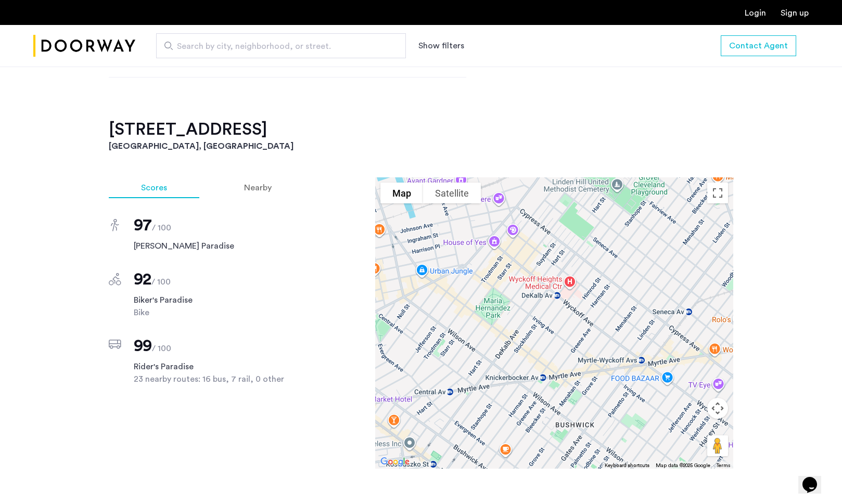
scroll to position [888, 0]
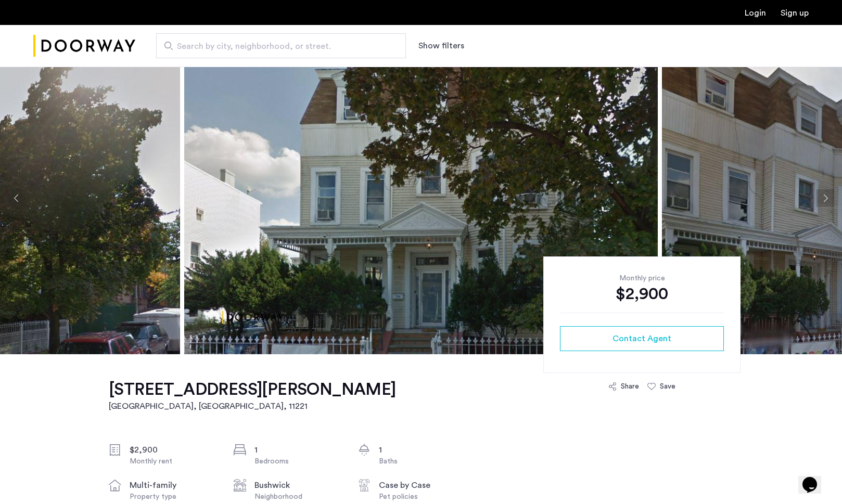
scroll to position [24, 0]
click at [825, 201] on button "Next apartment" at bounding box center [825, 199] width 18 height 18
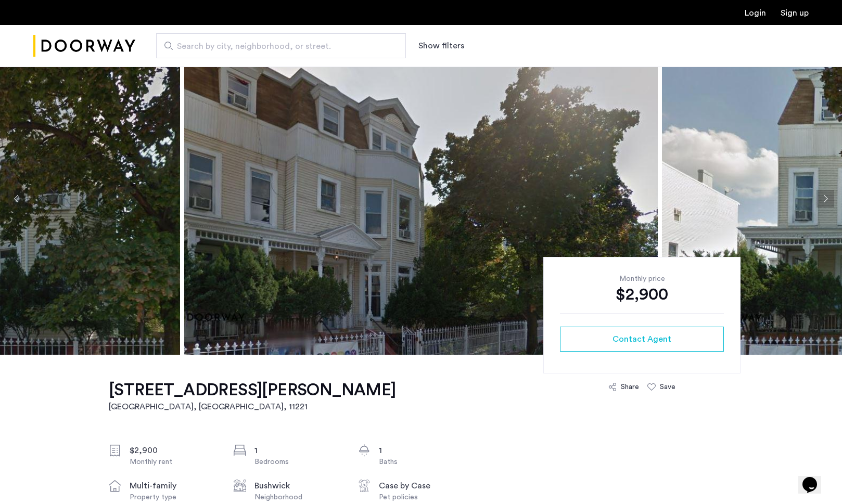
click at [825, 201] on button "Next apartment" at bounding box center [825, 199] width 18 height 18
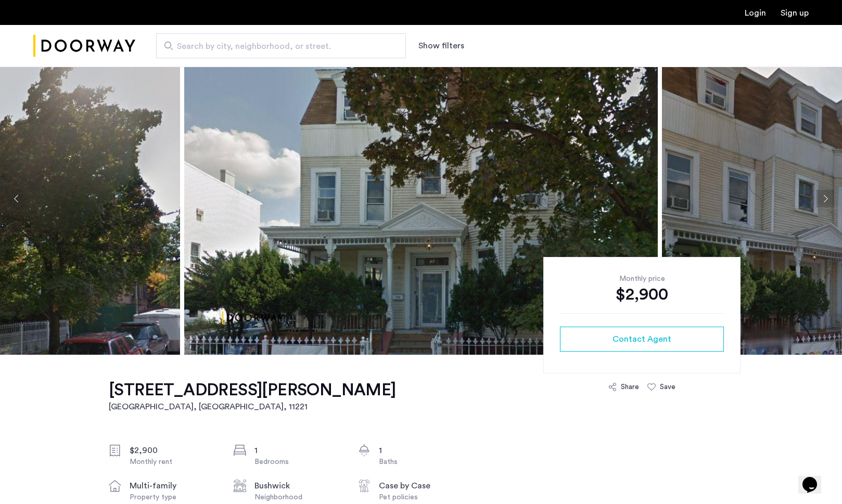
click at [825, 201] on button "Next apartment" at bounding box center [825, 199] width 18 height 18
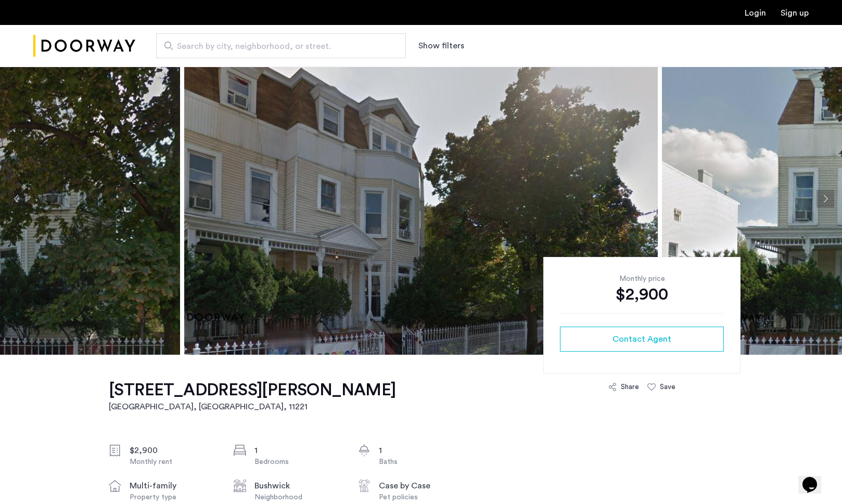
click at [825, 201] on button "Next apartment" at bounding box center [825, 199] width 18 height 18
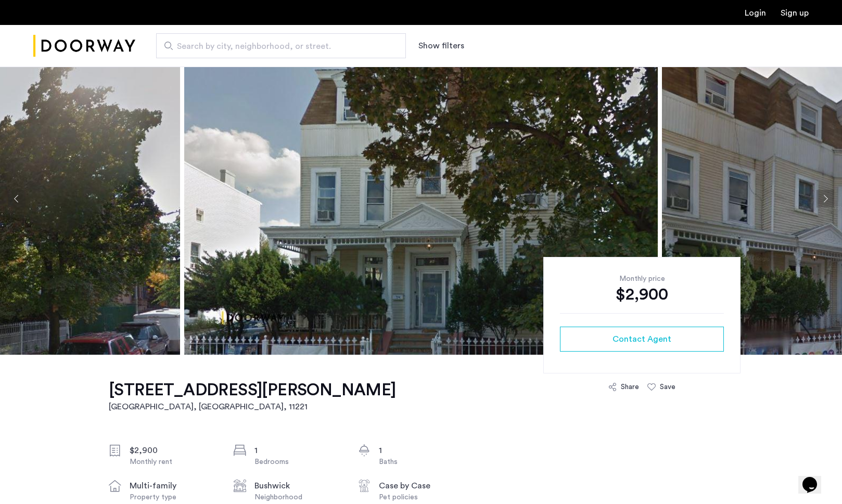
click at [825, 201] on button "Next apartment" at bounding box center [825, 199] width 18 height 18
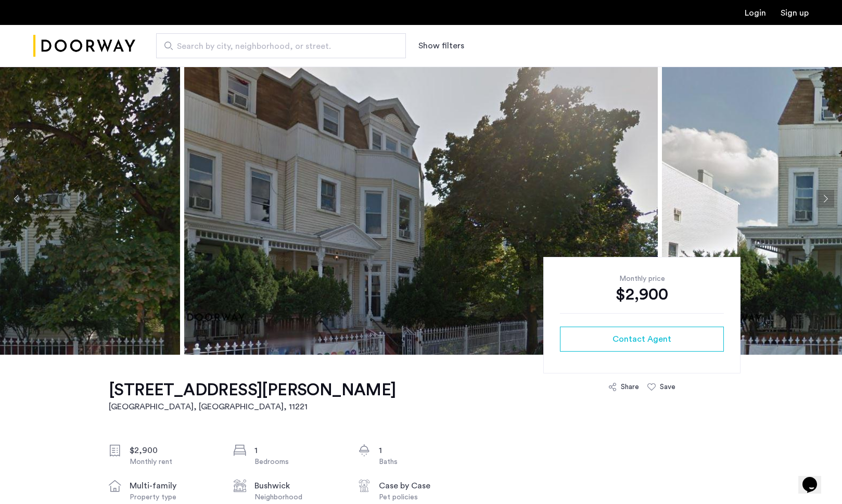
click at [825, 201] on button "Next apartment" at bounding box center [825, 199] width 18 height 18
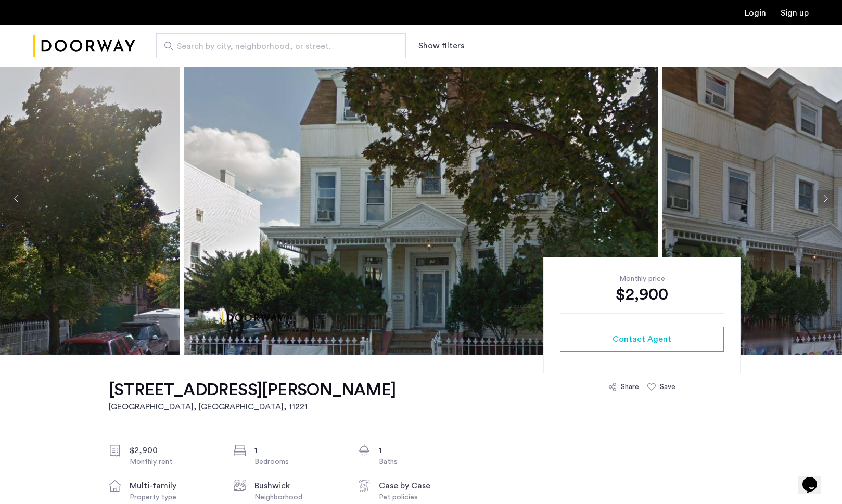
click at [825, 201] on button "Next apartment" at bounding box center [825, 199] width 18 height 18
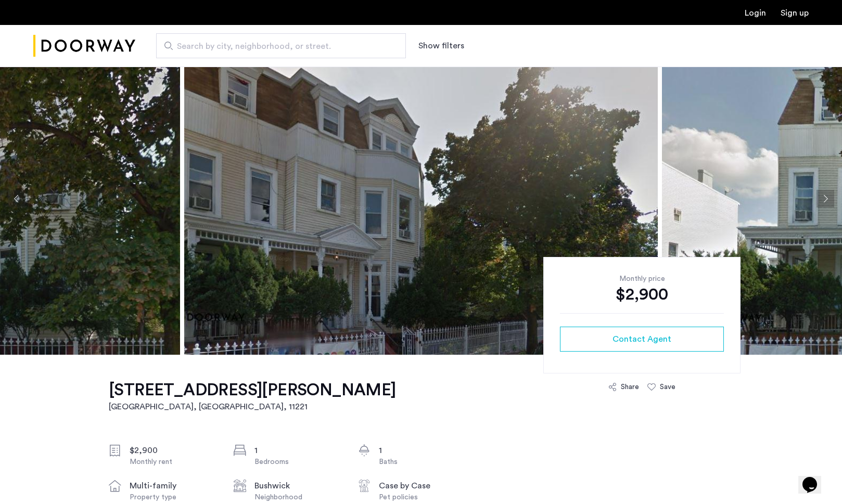
click at [825, 201] on button "Next apartment" at bounding box center [825, 199] width 18 height 18
click at [825, 199] on button "Next apartment" at bounding box center [825, 199] width 18 height 18
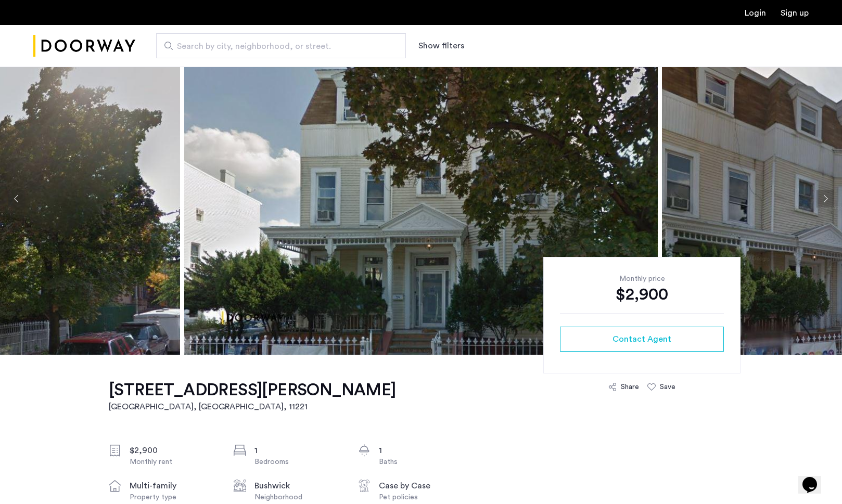
click at [825, 199] on button "Next apartment" at bounding box center [825, 199] width 18 height 18
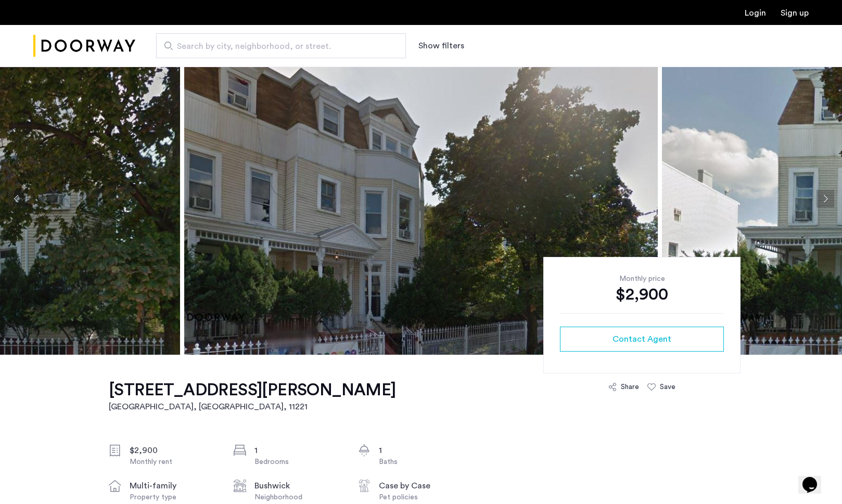
click at [825, 199] on button "Next apartment" at bounding box center [825, 199] width 18 height 18
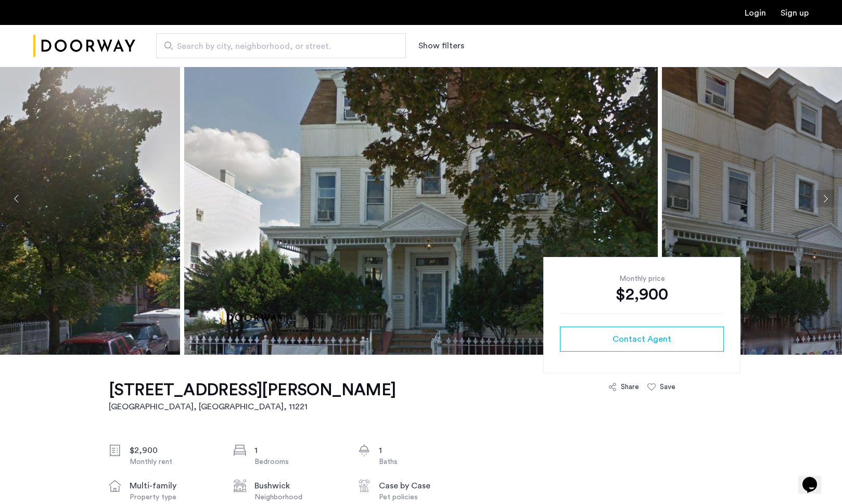
click at [825, 199] on button "Next apartment" at bounding box center [825, 199] width 18 height 18
